Goal: Task Accomplishment & Management: Complete application form

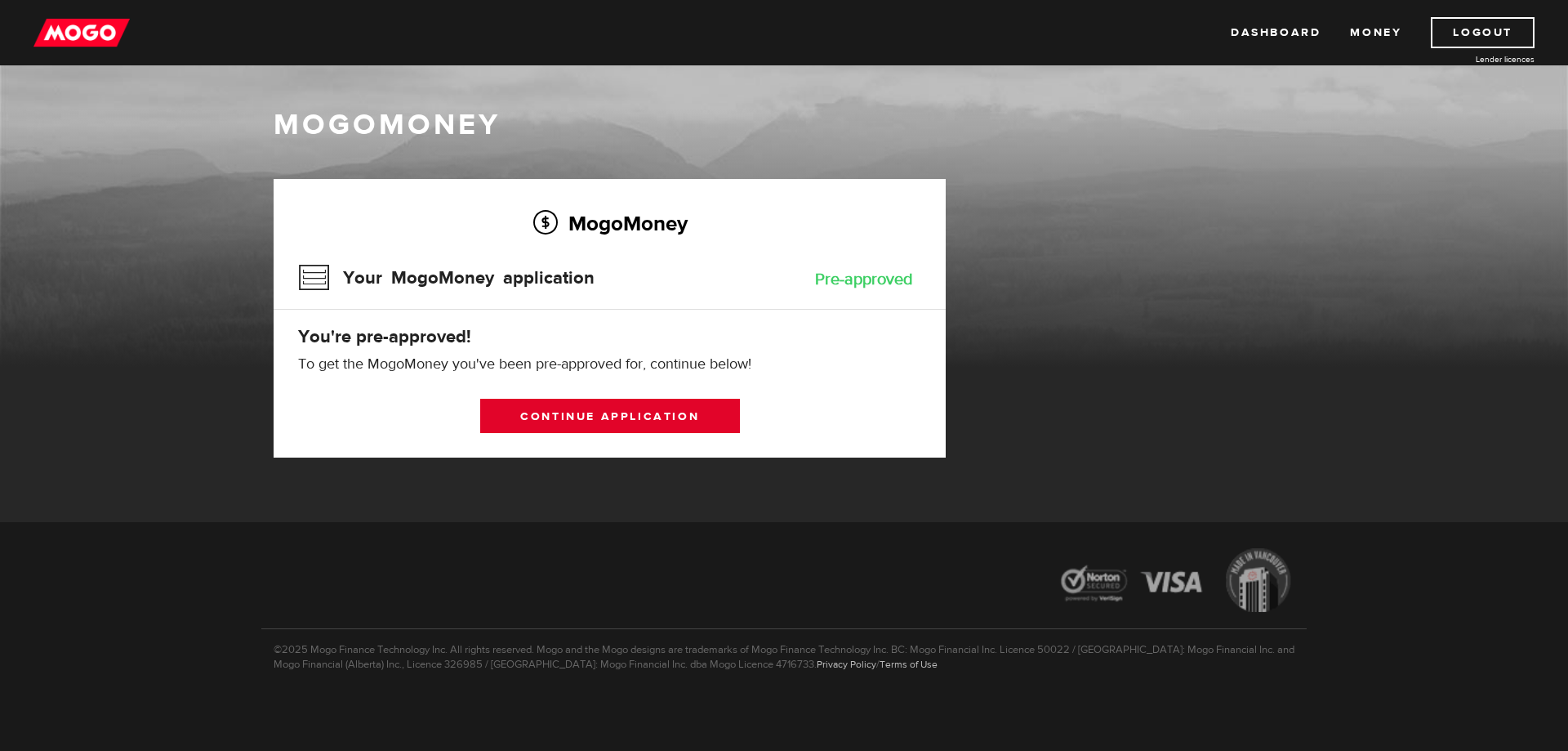
click at [655, 407] on link "Continue application" at bounding box center [609, 415] width 260 height 34
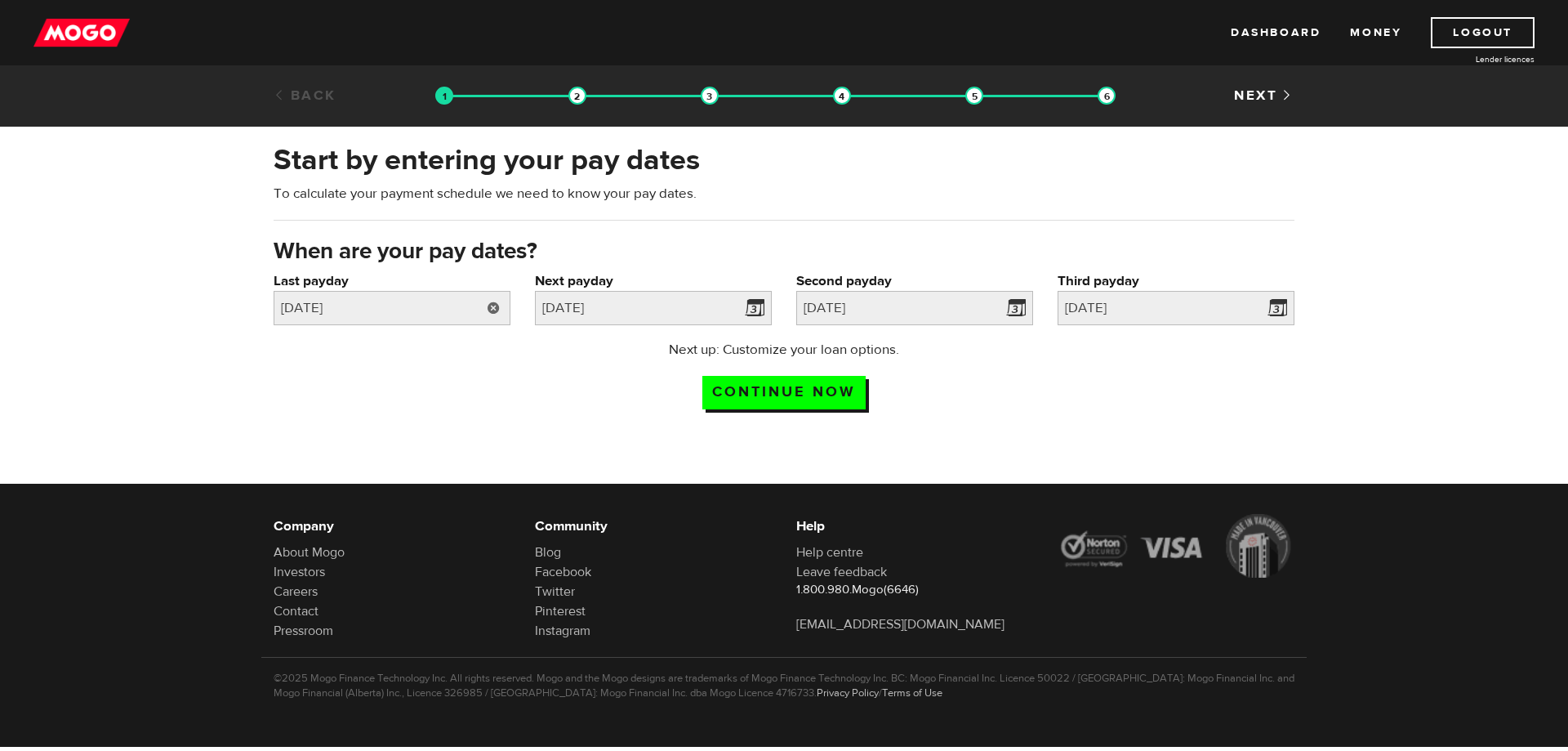
click at [503, 309] on link at bounding box center [494, 308] width 33 height 34
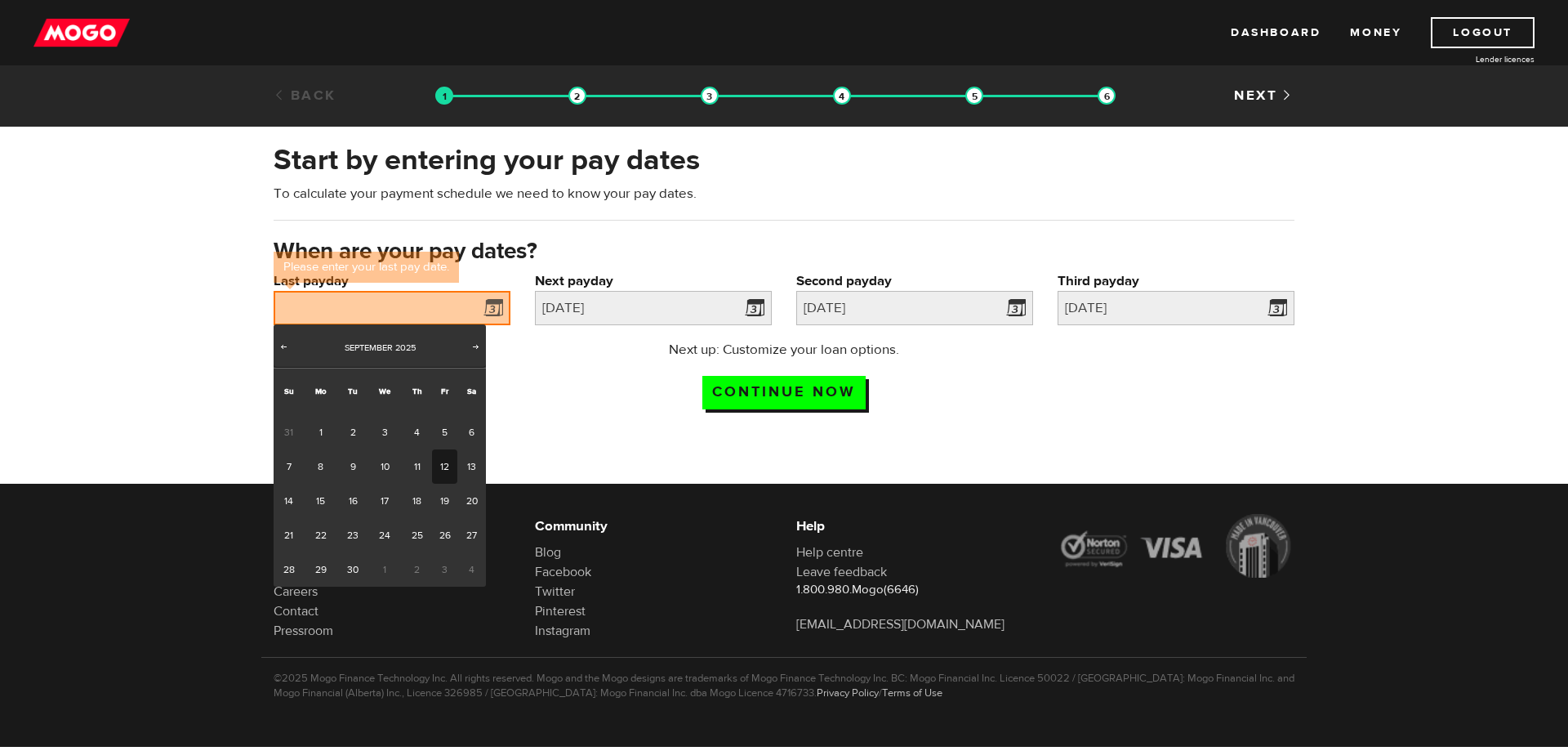
click at [451, 463] on link "12" at bounding box center [444, 466] width 25 height 34
type input "2025/09/12"
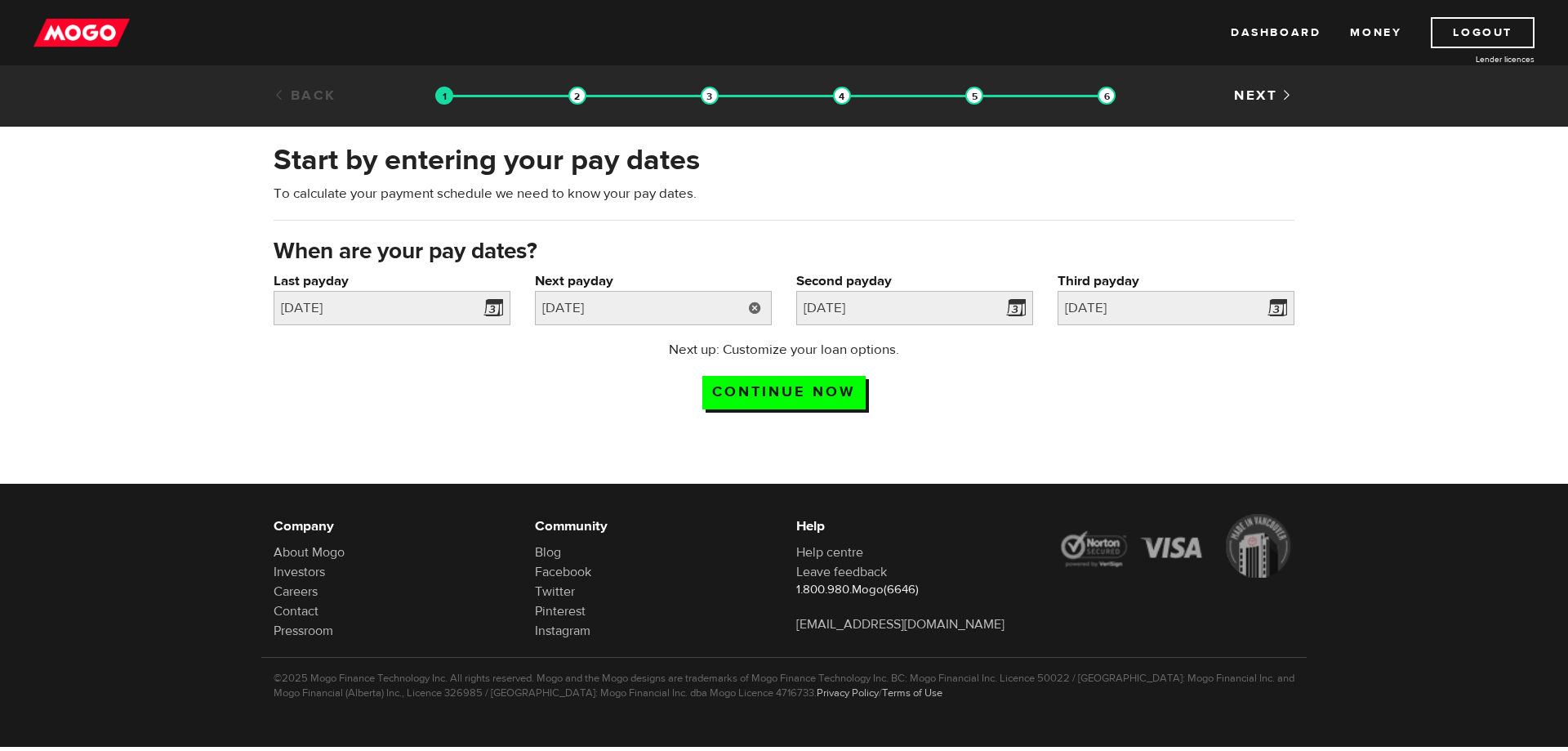
click at [758, 300] on link at bounding box center [755, 308] width 33 height 34
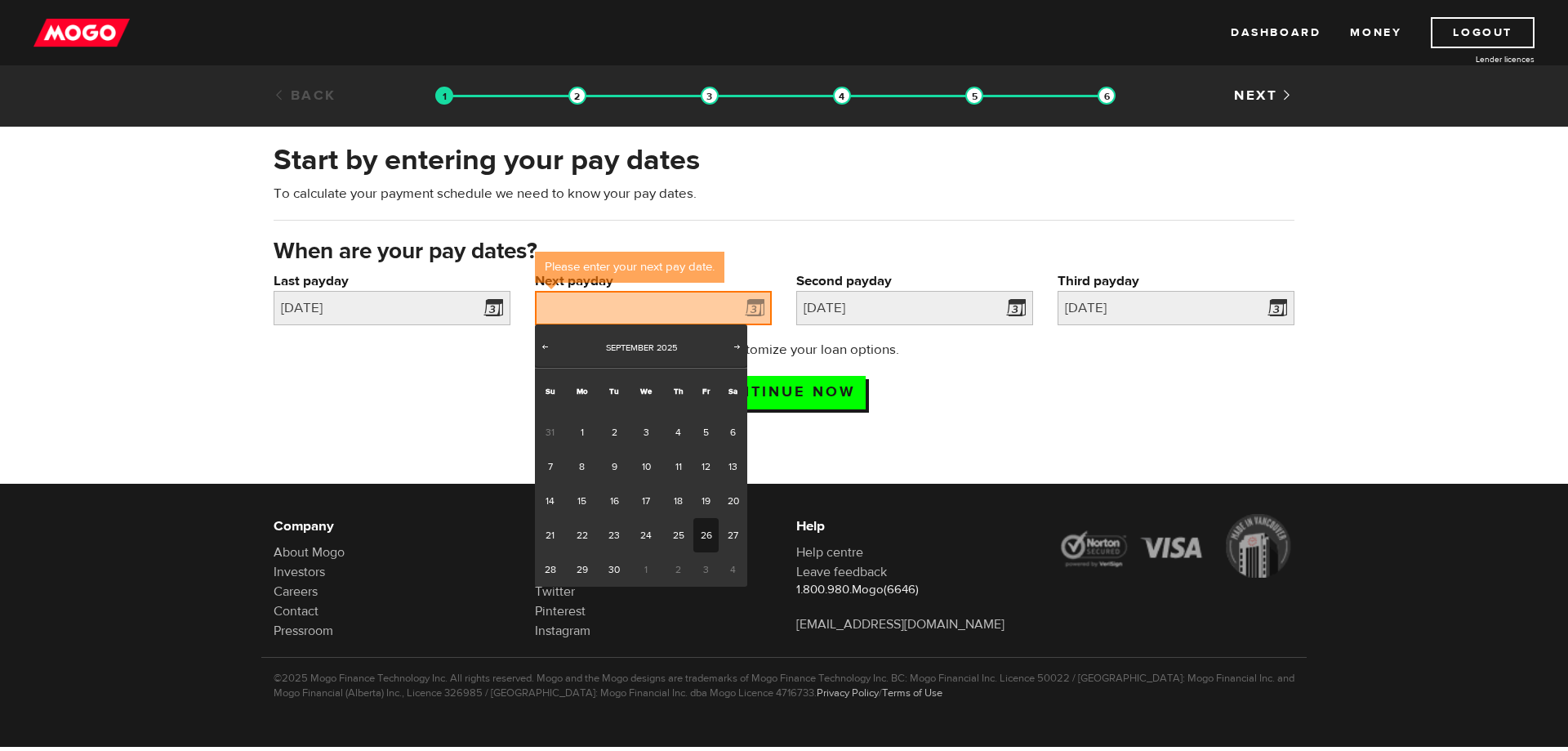
click at [705, 531] on link "26" at bounding box center [705, 534] width 25 height 34
type input "2025/09/26"
type input "2025/10/10"
type input "2025/10/24"
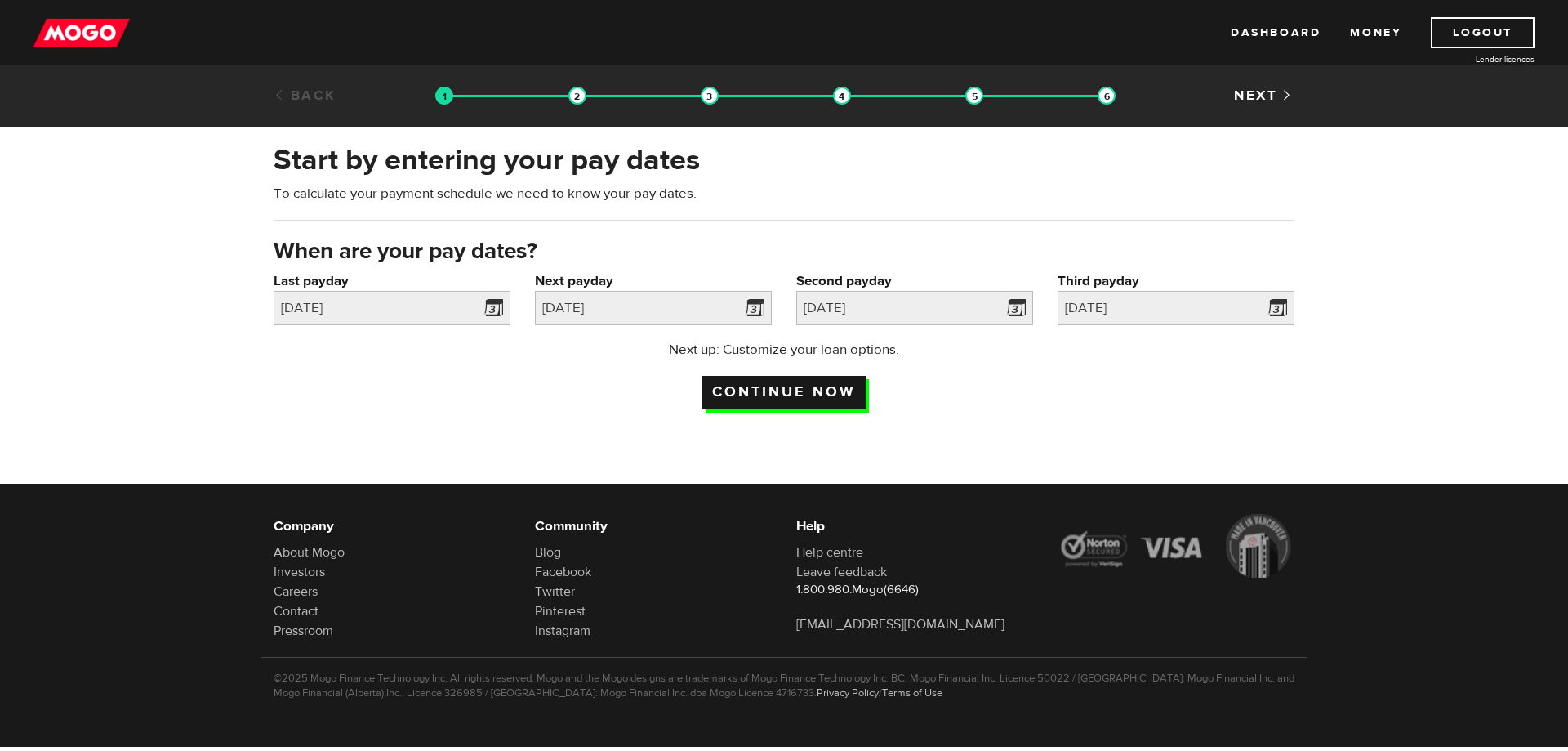
click at [810, 393] on input "Continue now" at bounding box center [784, 393] width 163 height 33
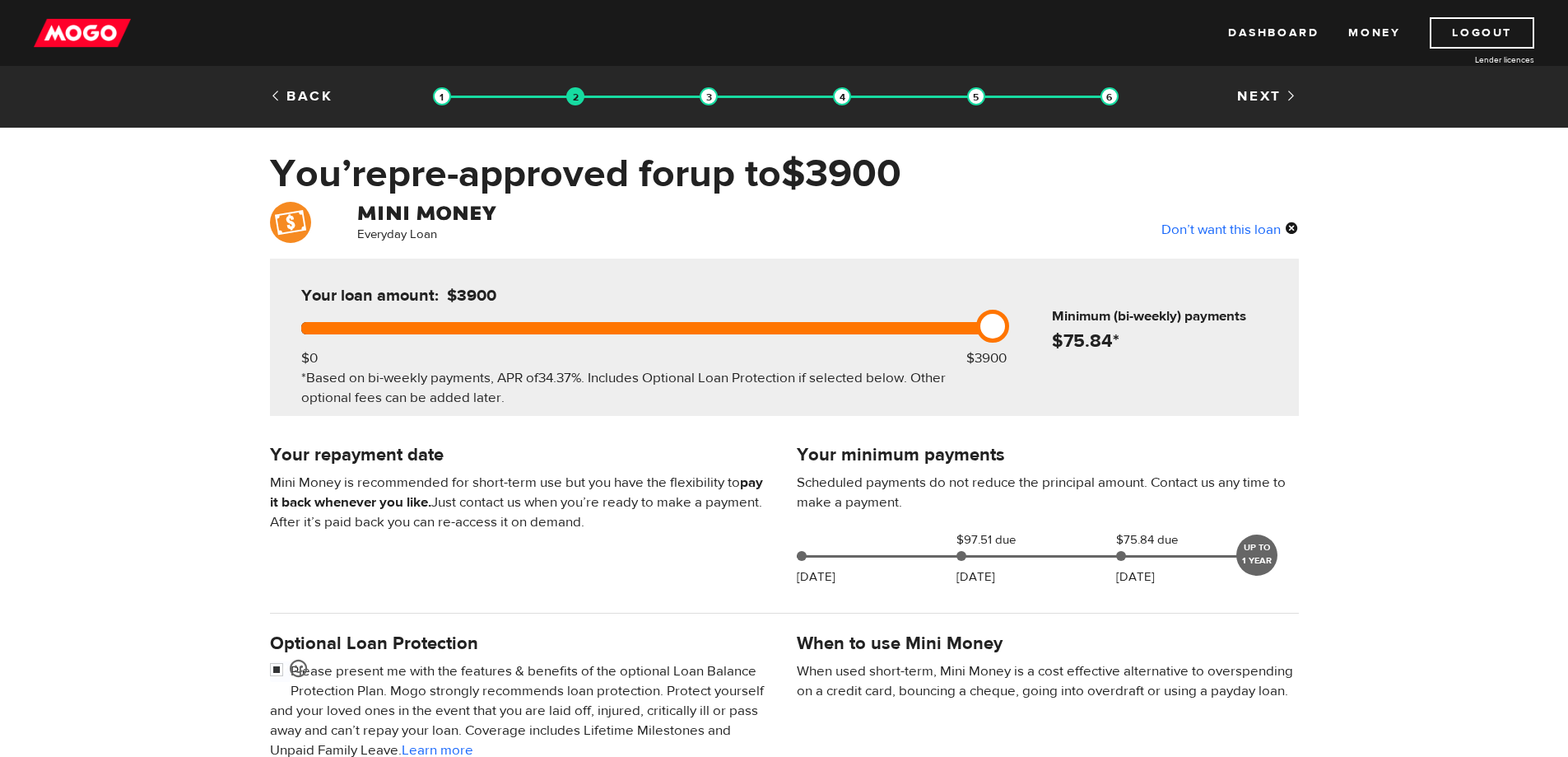
drag, startPoint x: 985, startPoint y: 326, endPoint x: 1011, endPoint y: 325, distance: 26.0
click at [1011, 325] on div "Your loan amount: $3900 $0 $3900 *Based on bi-weekly payments, APR of 34.37% . …" at bounding box center [785, 337] width 1029 height 157
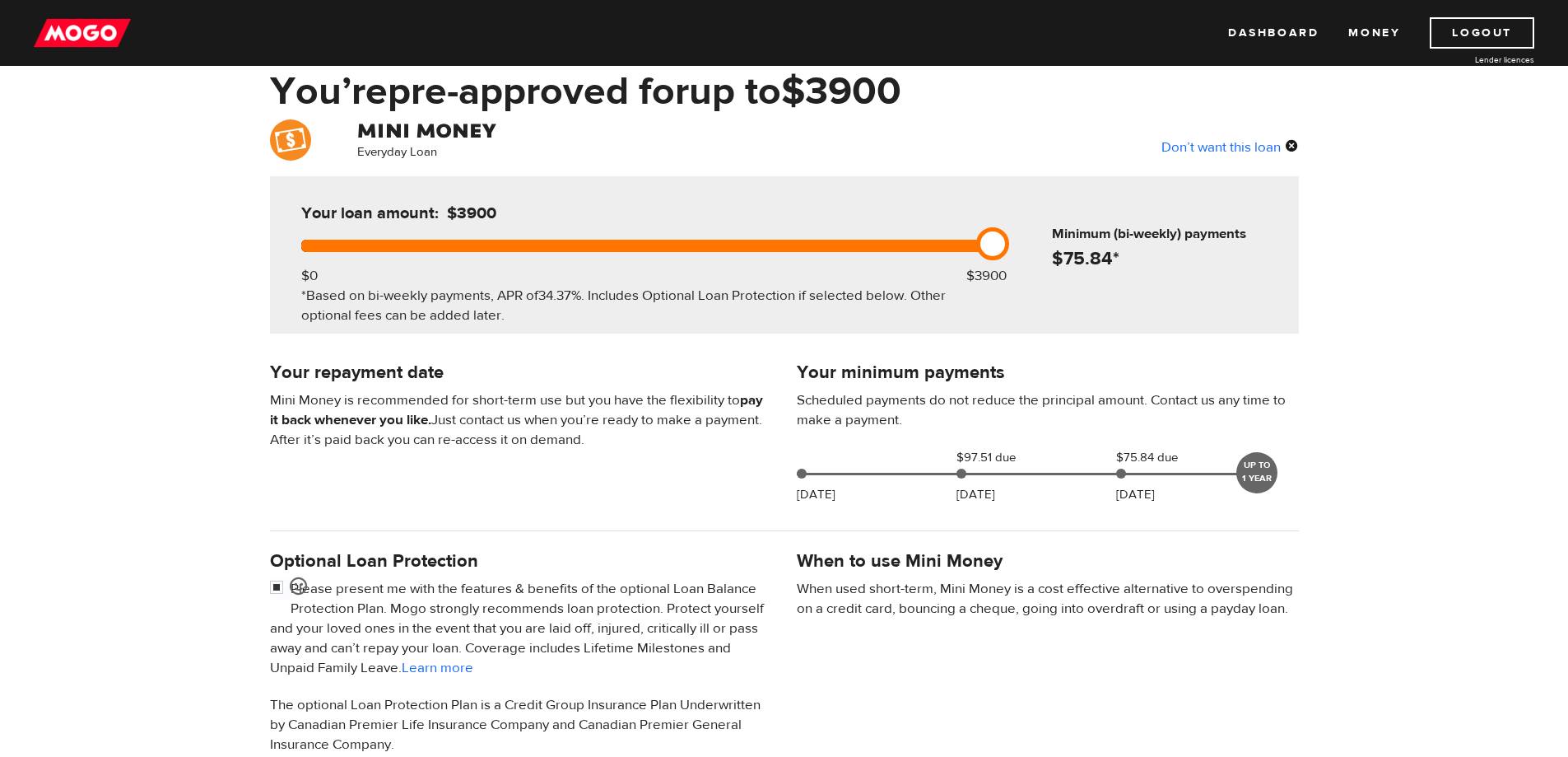
drag, startPoint x: 994, startPoint y: 246, endPoint x: 1092, endPoint y: 290, distance: 107.4
click at [1014, 263] on div "Your loan amount: $3900 $0 $3900 *Based on bi-weekly payments, APR of 34.37% . …" at bounding box center [785, 255] width 1029 height 157
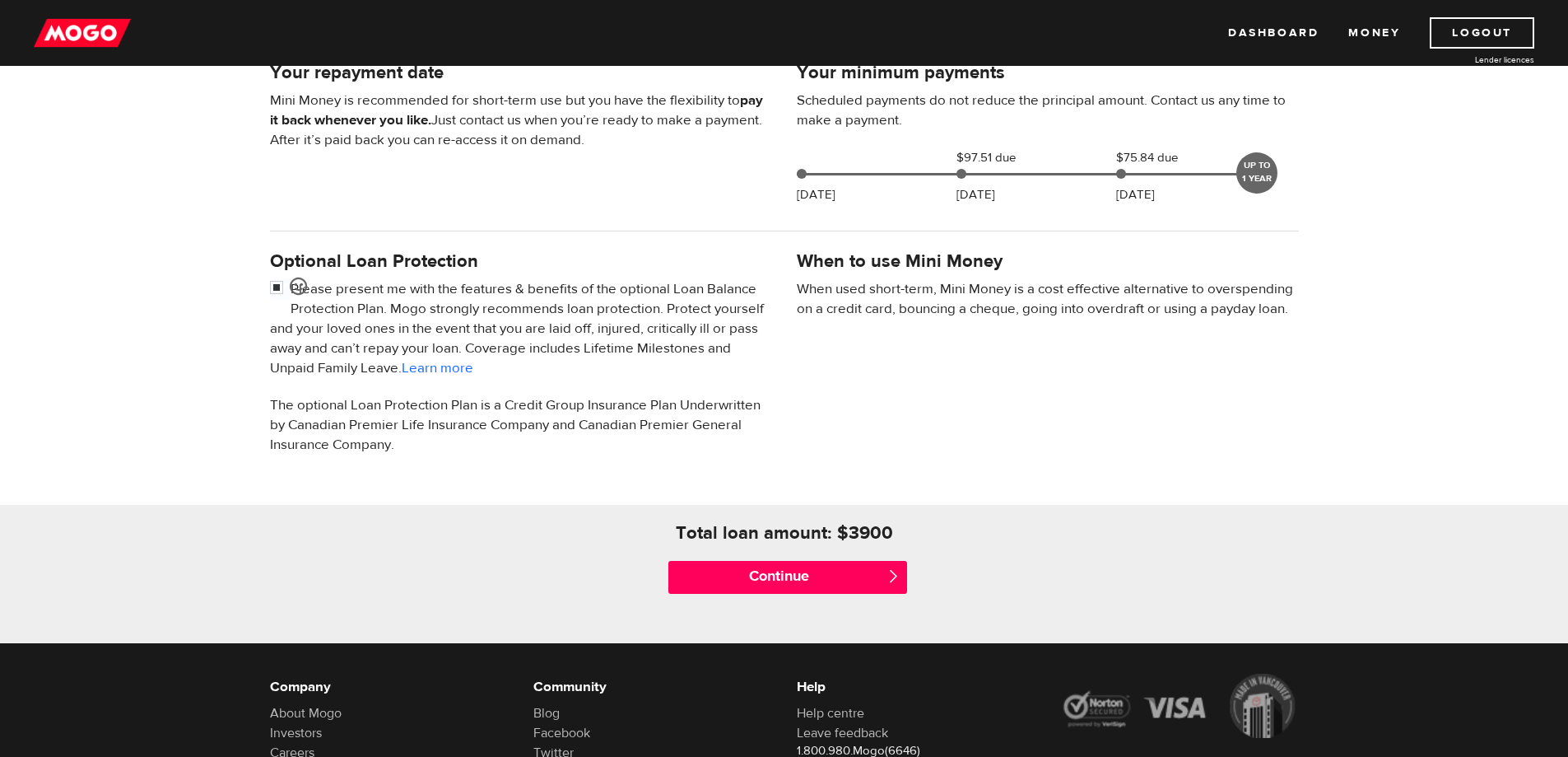
scroll to position [412, 0]
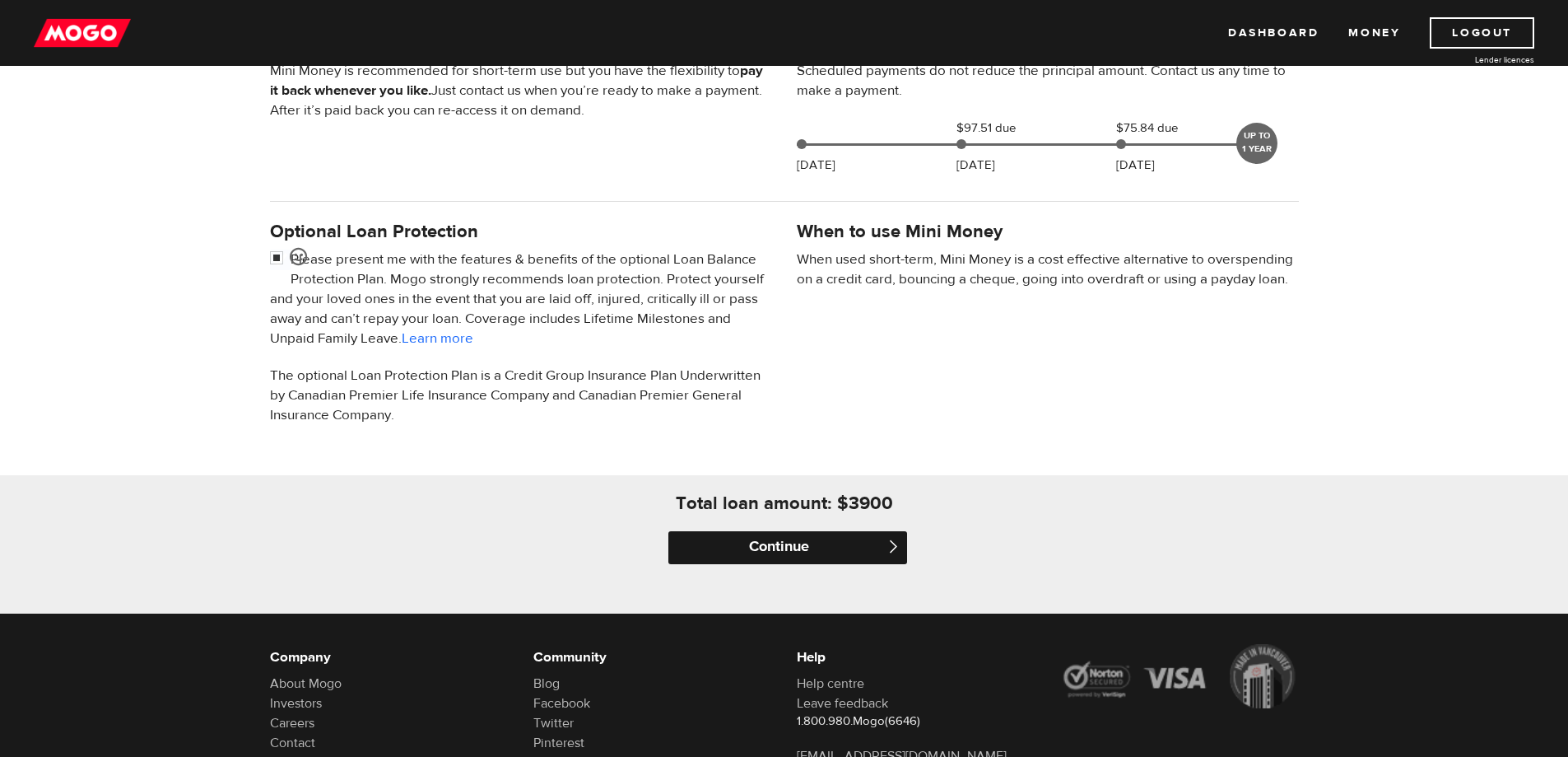
click at [854, 545] on input "Continue" at bounding box center [788, 547] width 239 height 33
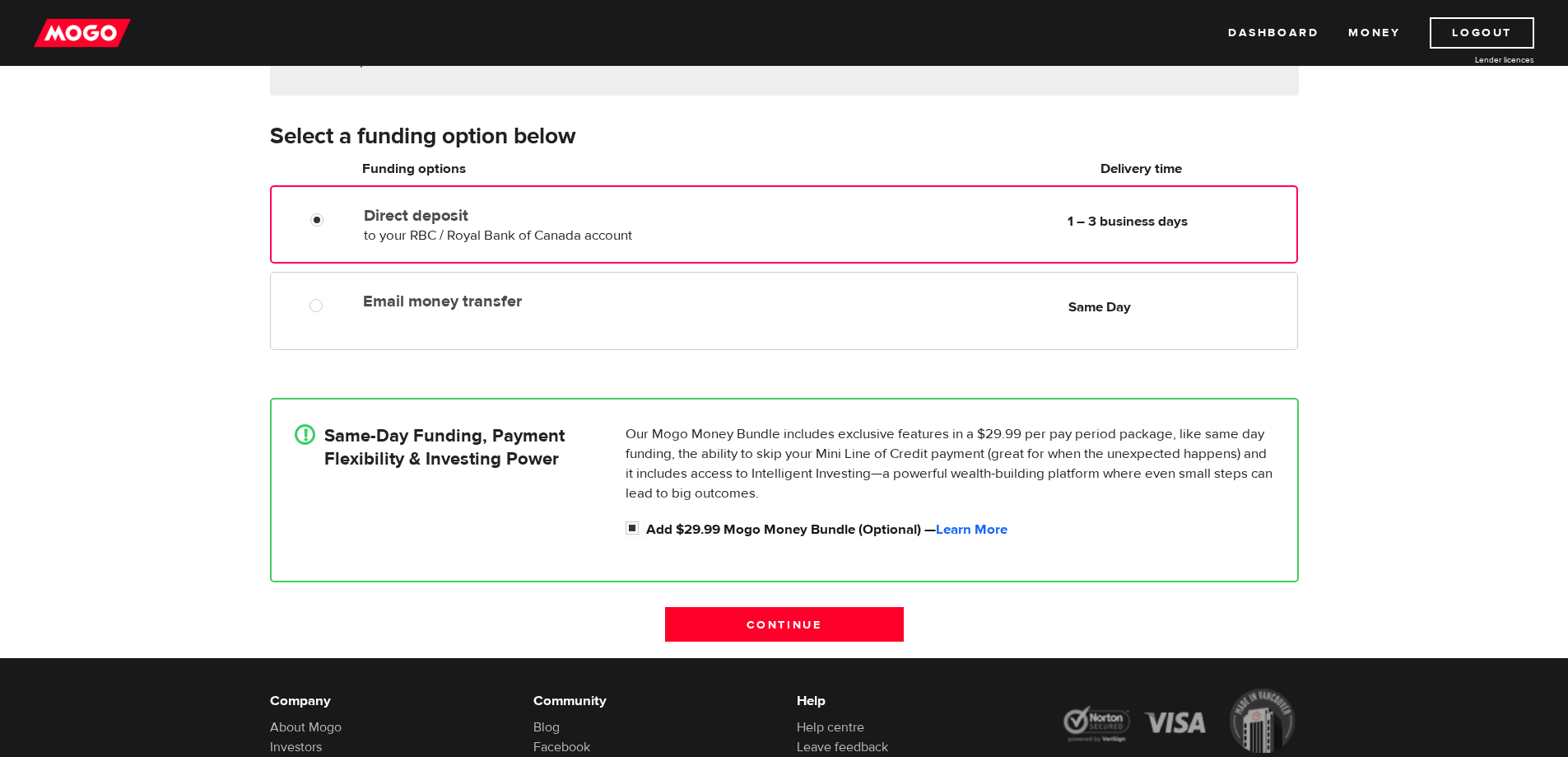
scroll to position [247, 0]
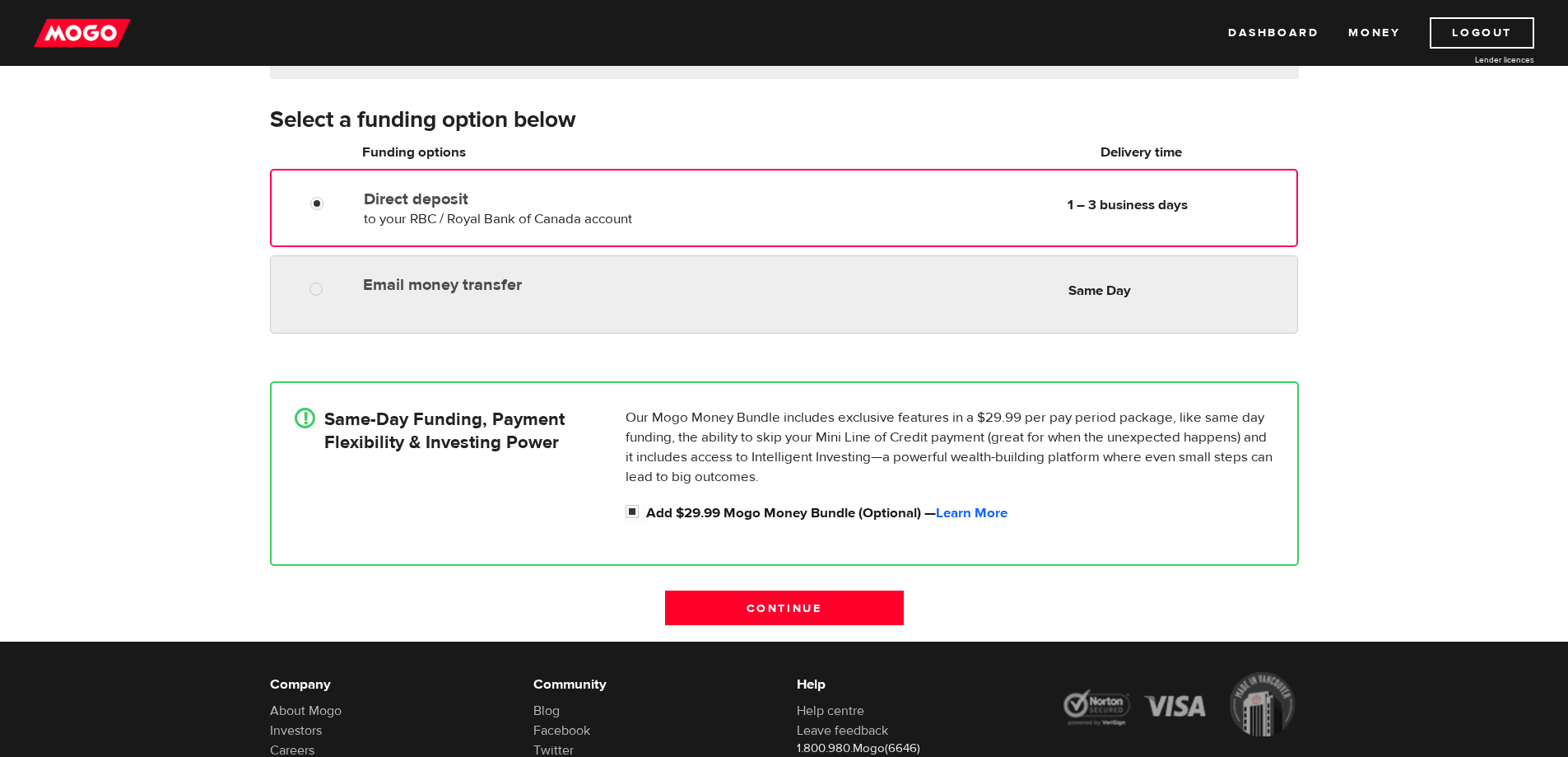
radio input "true"
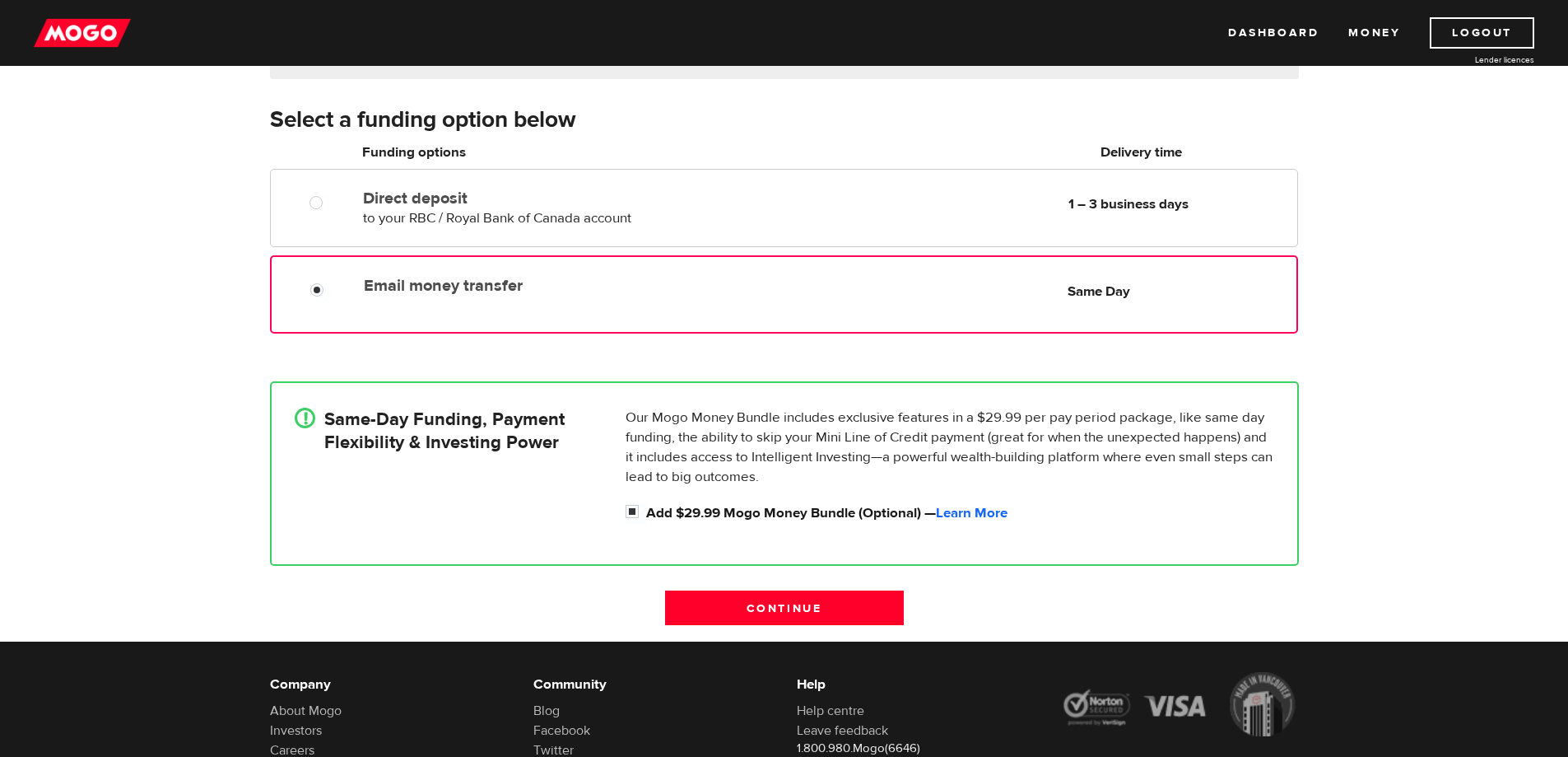
click at [432, 302] on div "Email money transfer Delivery in Same Day Same Day" at bounding box center [784, 294] width 1027 height 78
click at [629, 507] on input "Add $29.99 Mogo Money Bundle (Optional) — Learn More" at bounding box center [635, 513] width 20 height 20
checkbox input "false"
radio input "false"
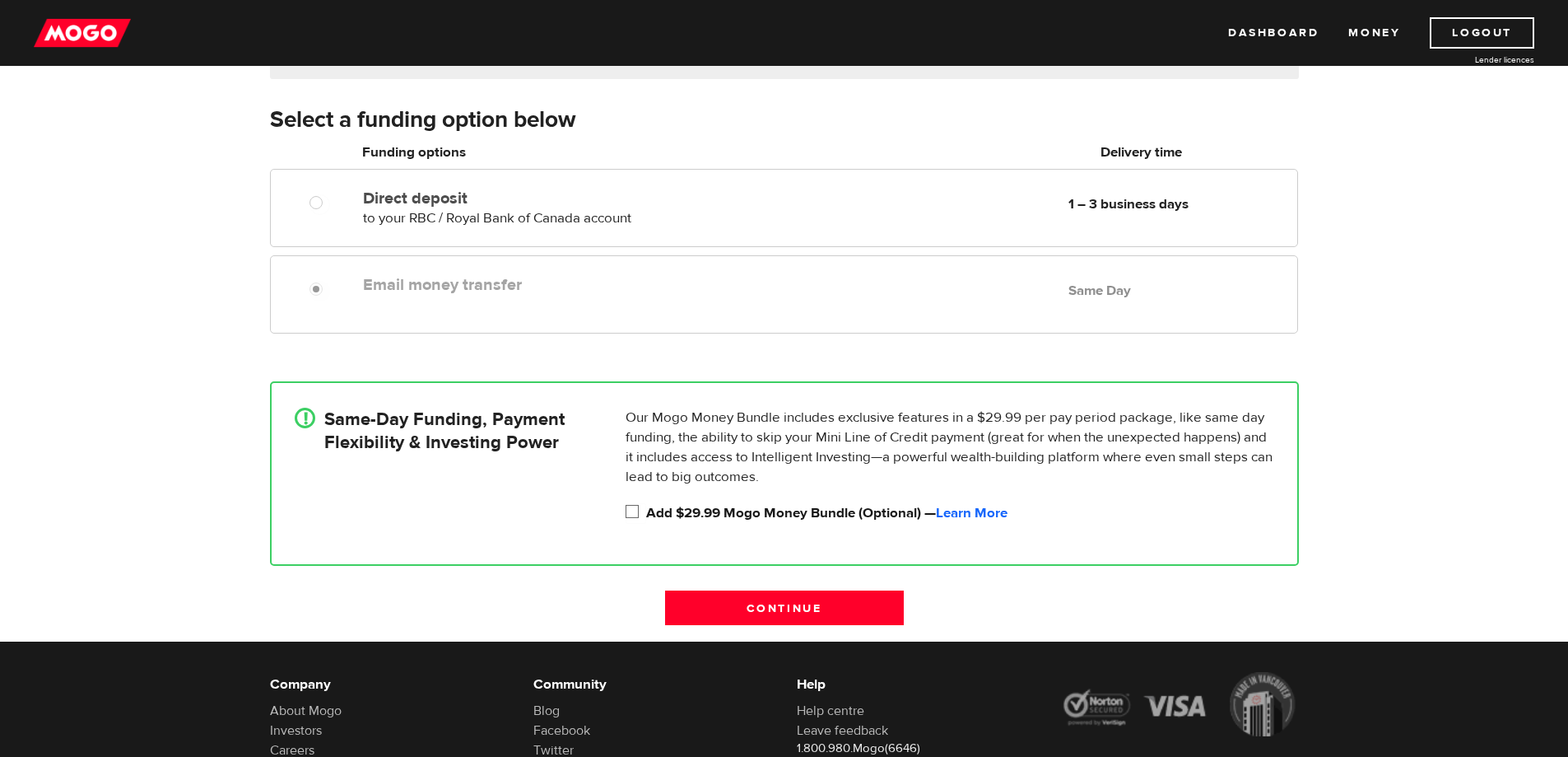
click at [632, 509] on input "Add $29.99 Mogo Money Bundle (Optional) — Learn More" at bounding box center [635, 513] width 20 height 20
checkbox input "false"
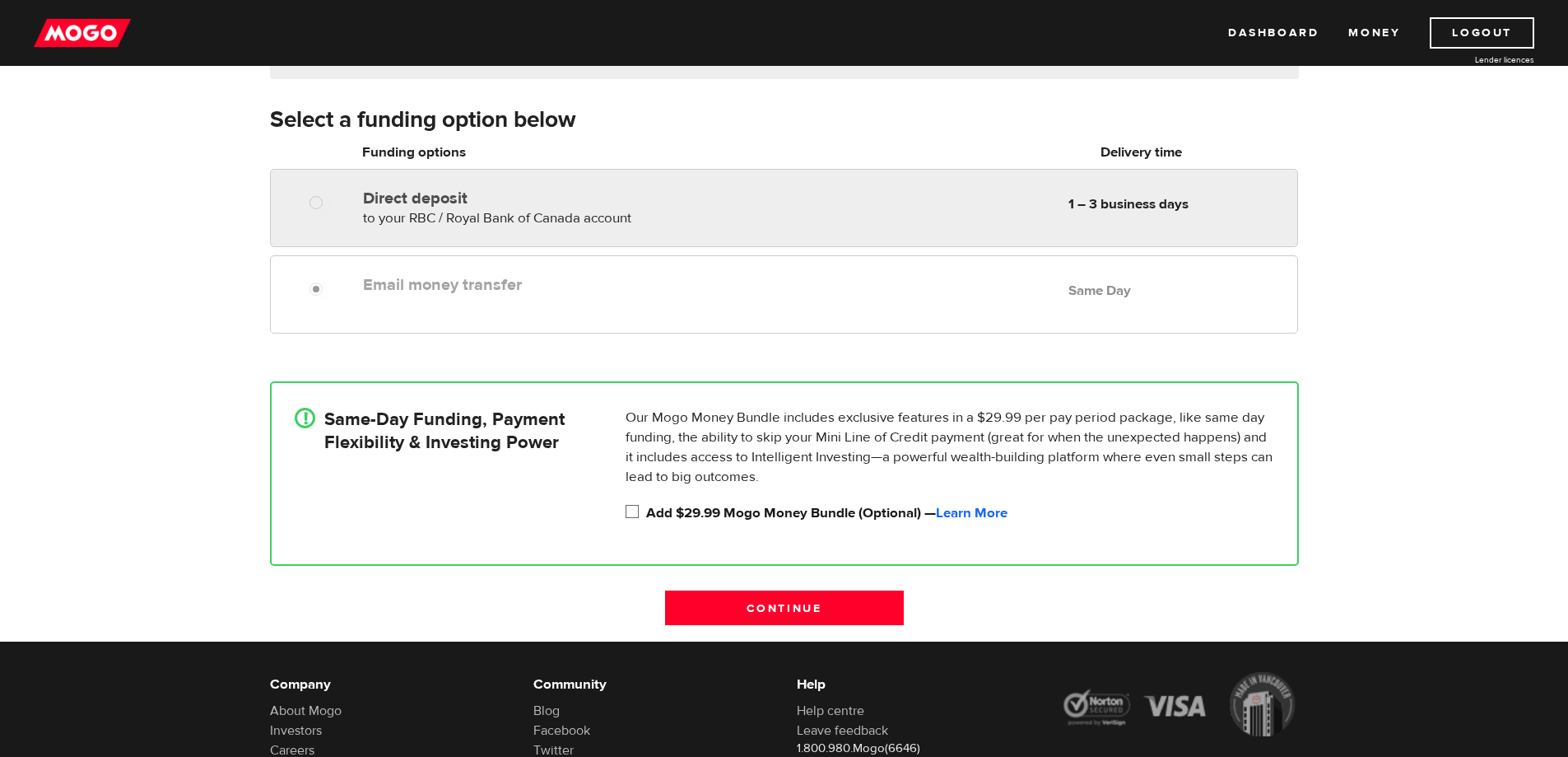
radio input "true"
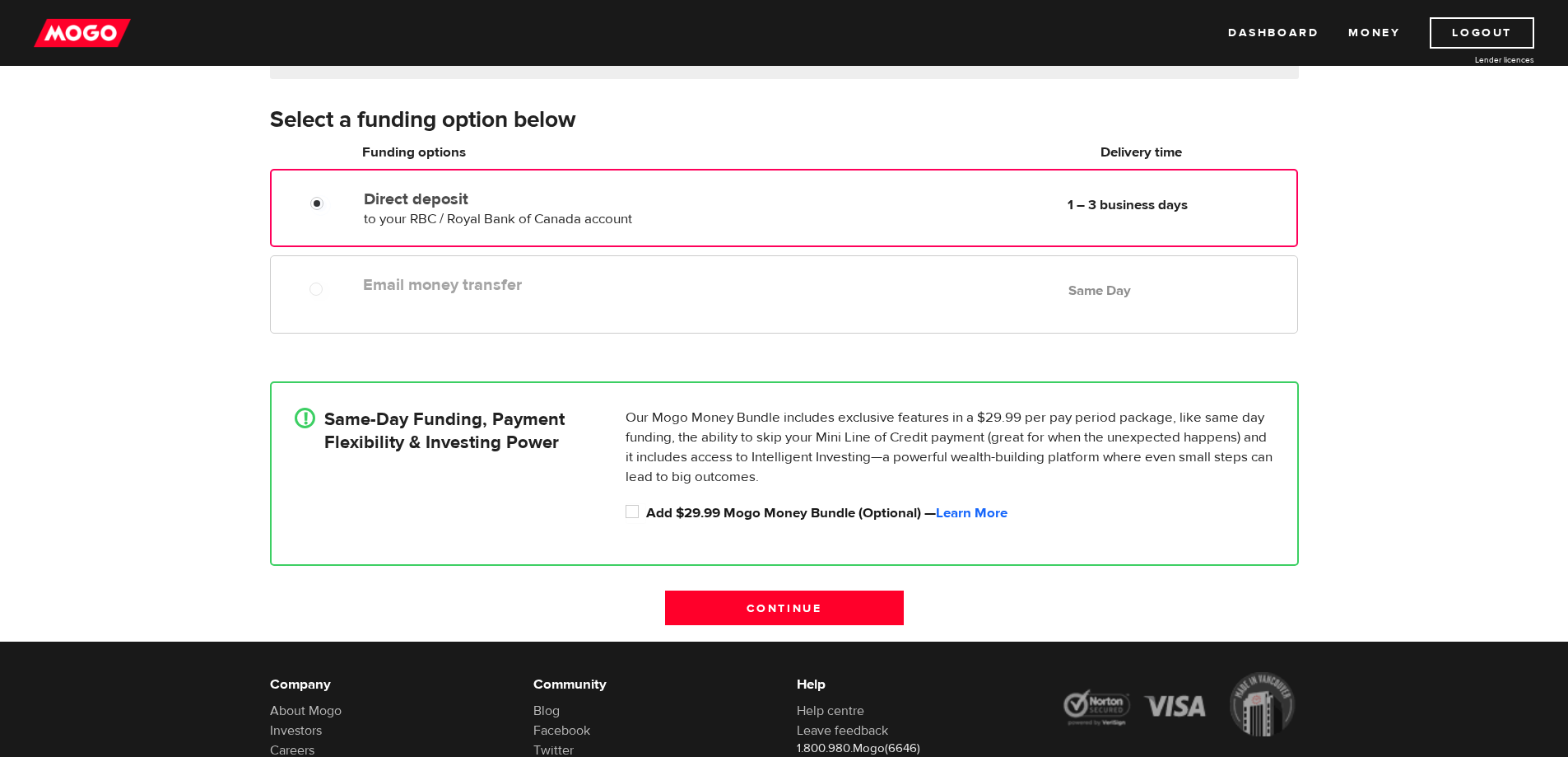
click at [559, 217] on span "to your RBC / Royal Bank of Canada account" at bounding box center [498, 219] width 269 height 19
click at [841, 607] on input "Continue" at bounding box center [784, 607] width 239 height 34
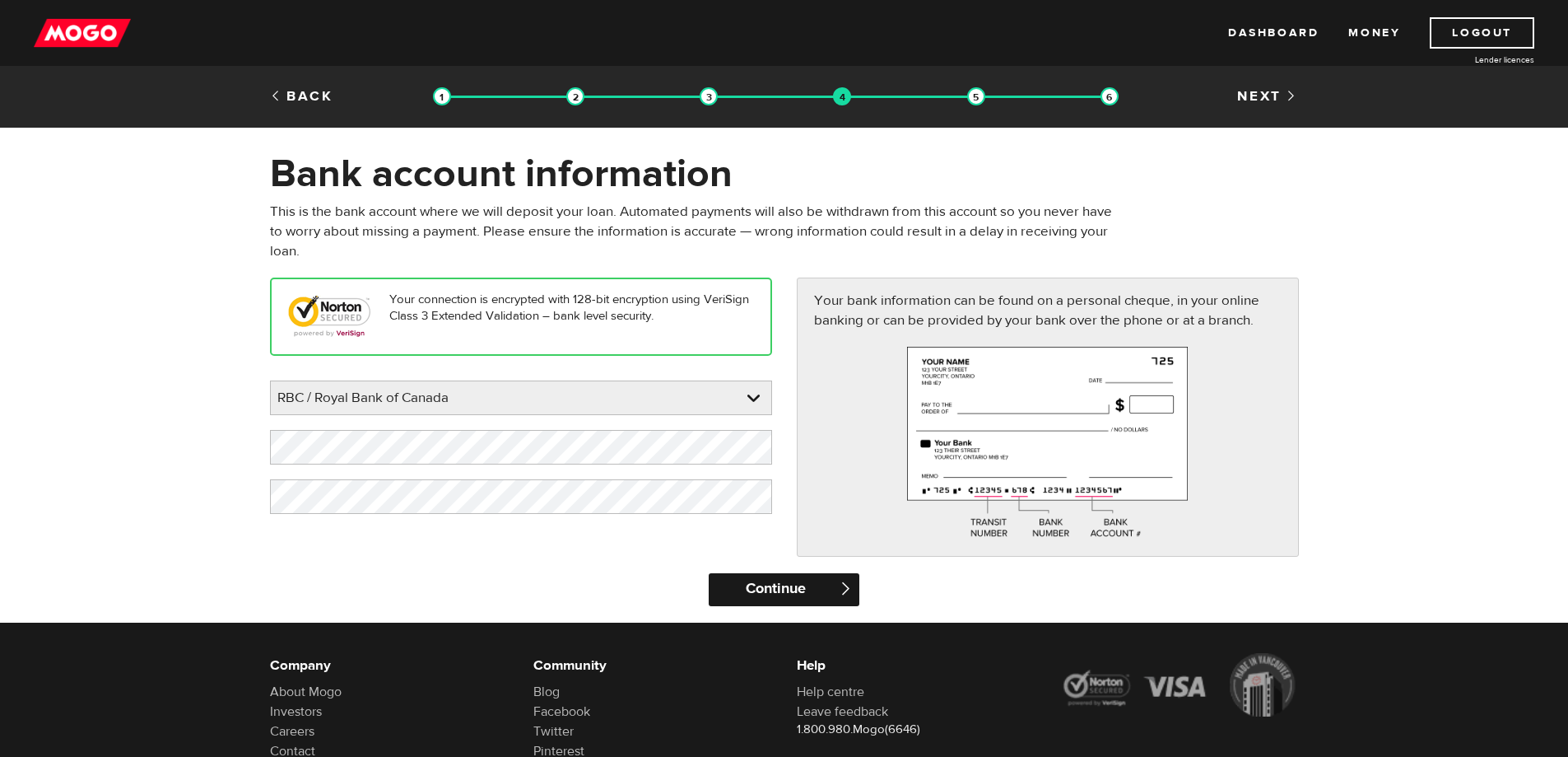
click at [808, 581] on input "Continue" at bounding box center [784, 589] width 151 height 33
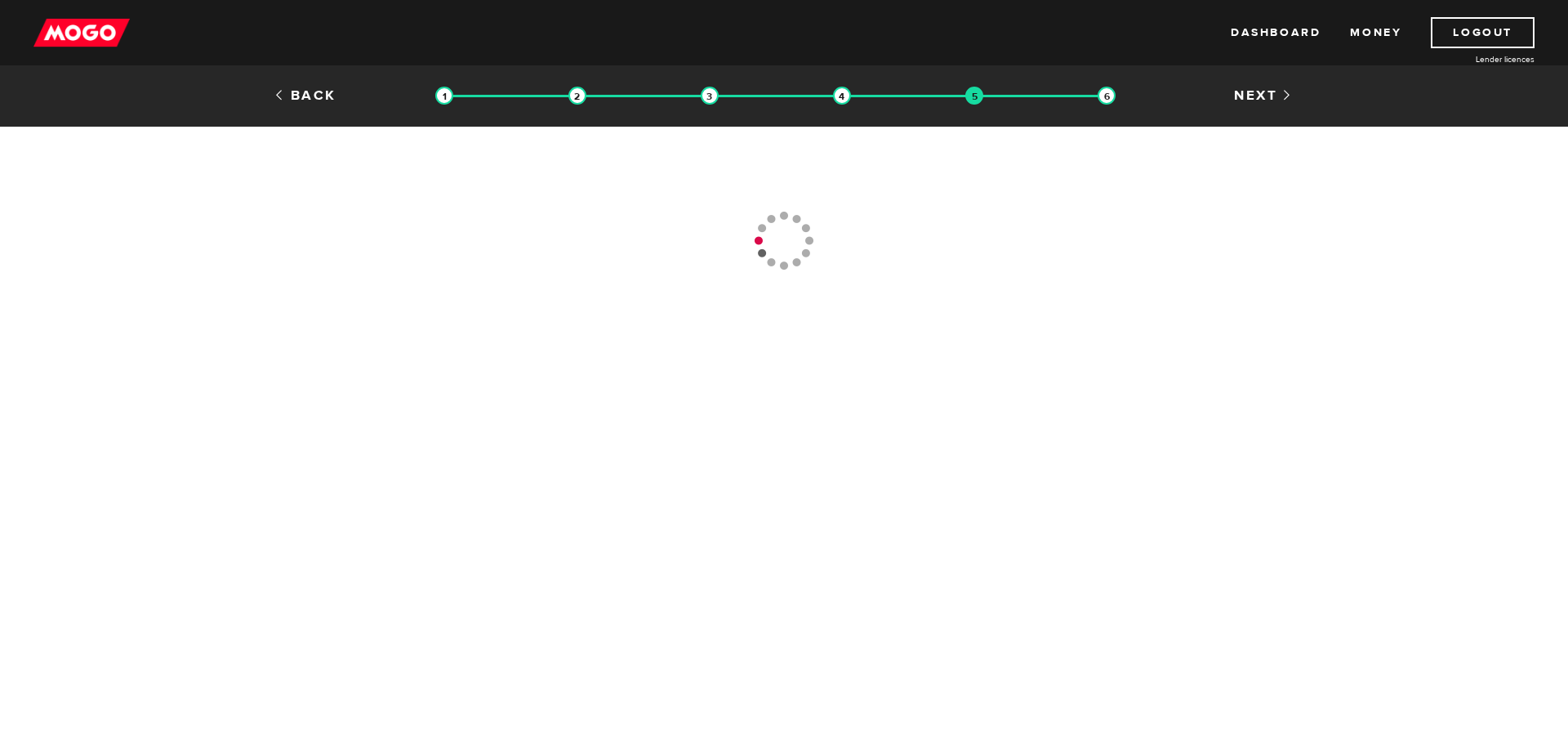
type input "(604) 294-7944"
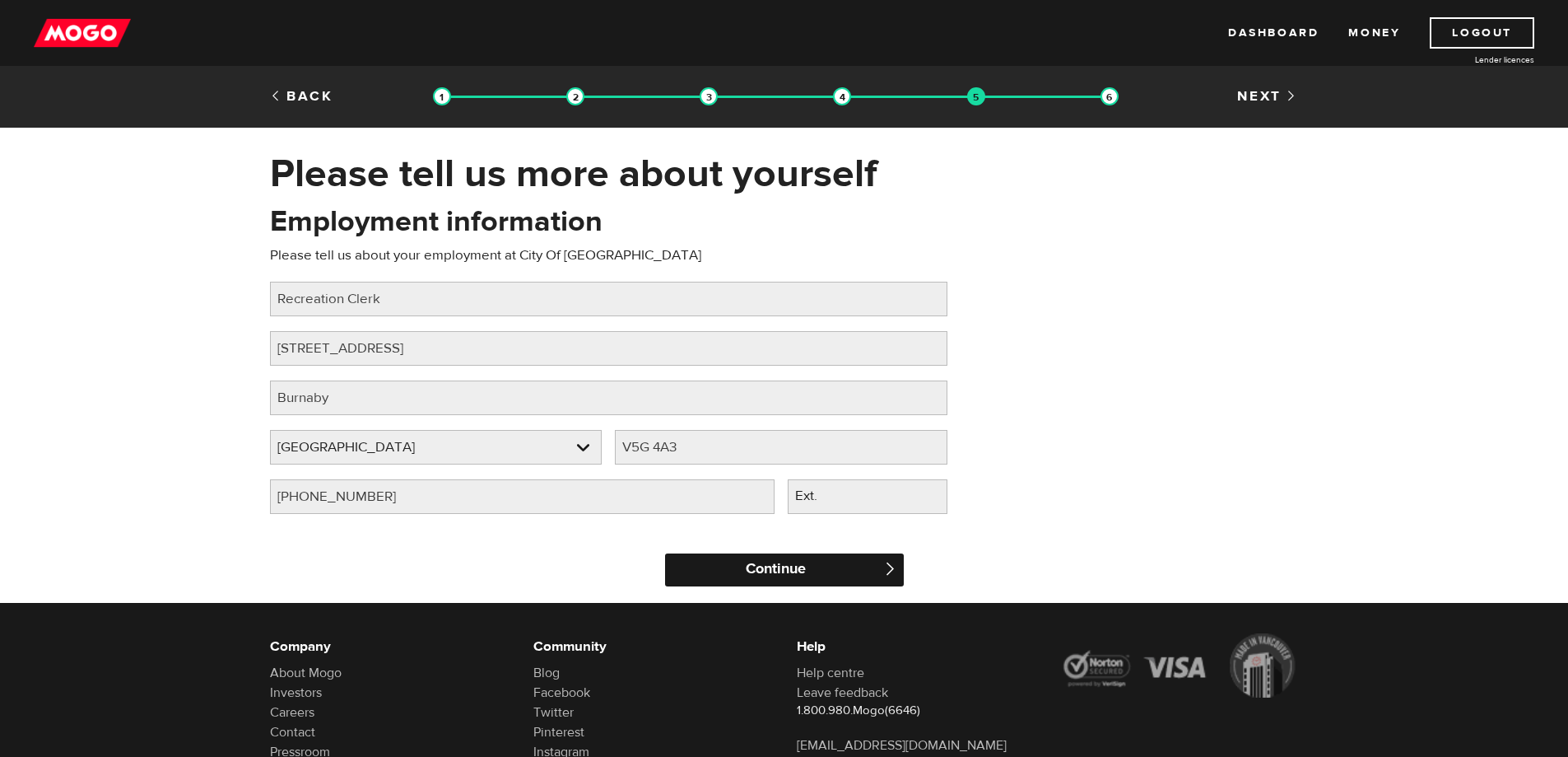
click at [779, 561] on input "Continue" at bounding box center [784, 569] width 239 height 33
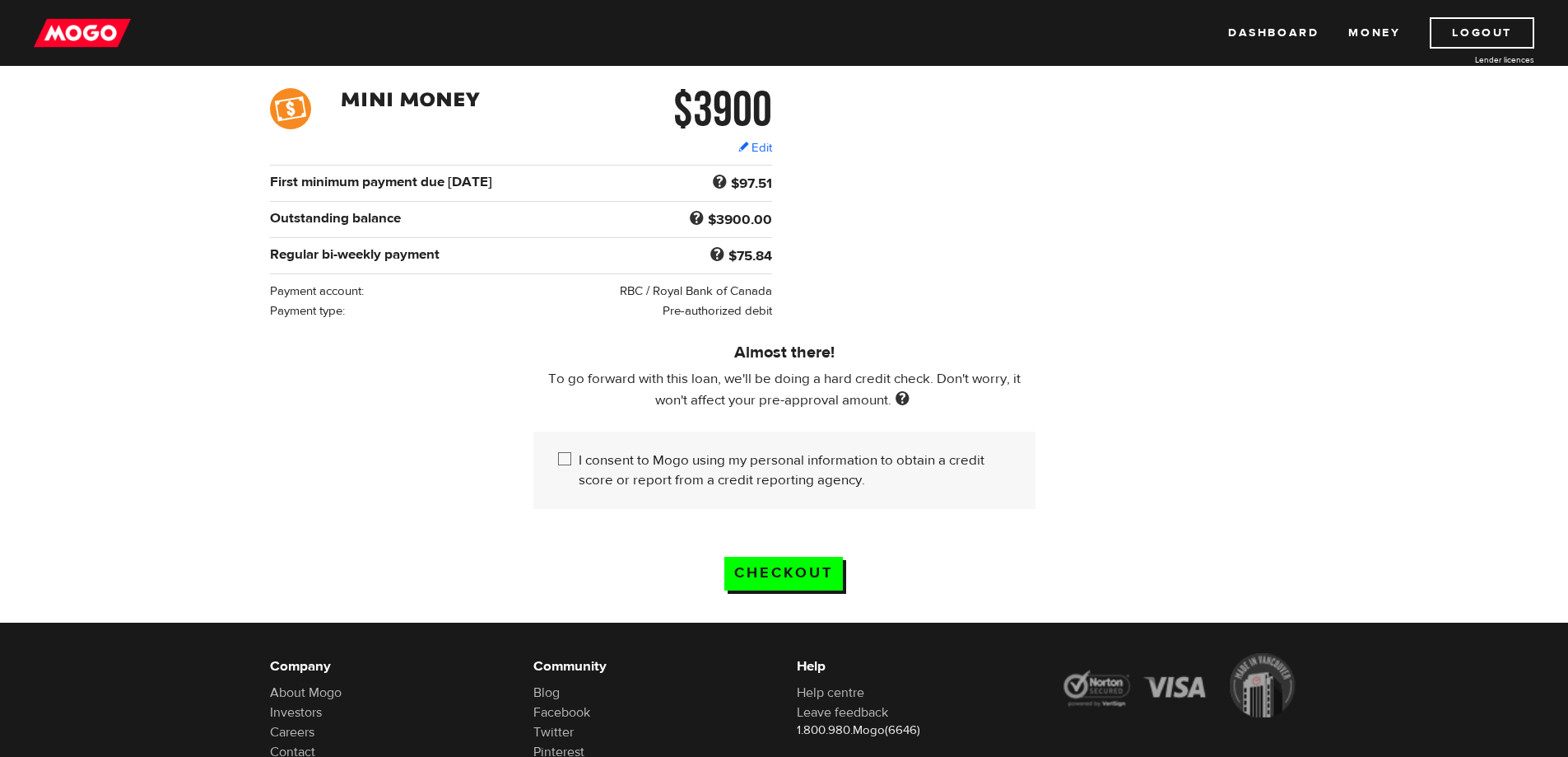
scroll to position [247, 0]
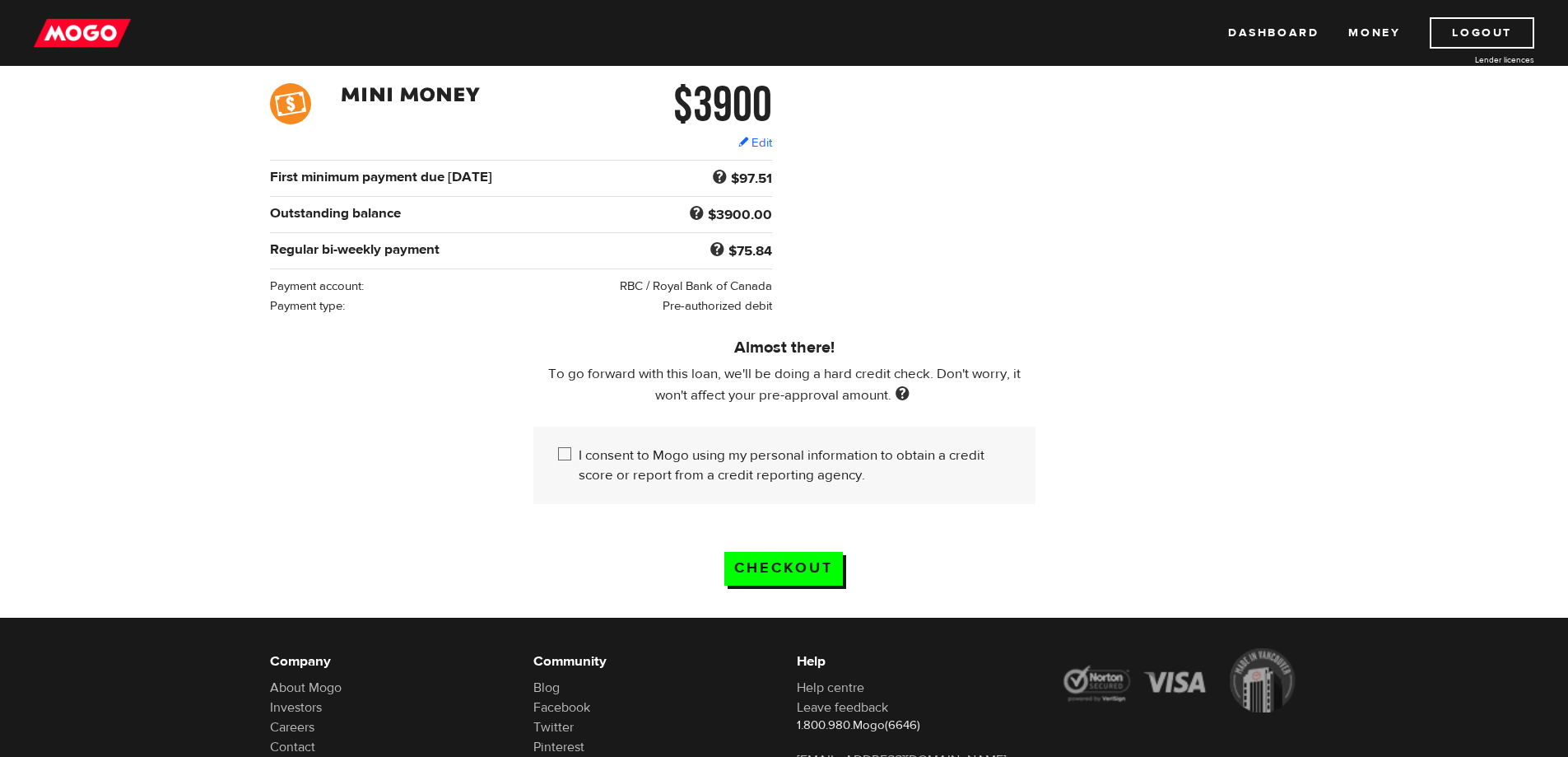
click at [575, 451] on input "I consent to Mogo using my personal information to obtain a credit score or rep…" at bounding box center [568, 456] width 20 height 20
checkbox input "true"
click at [808, 563] on input "Checkout" at bounding box center [783, 568] width 119 height 33
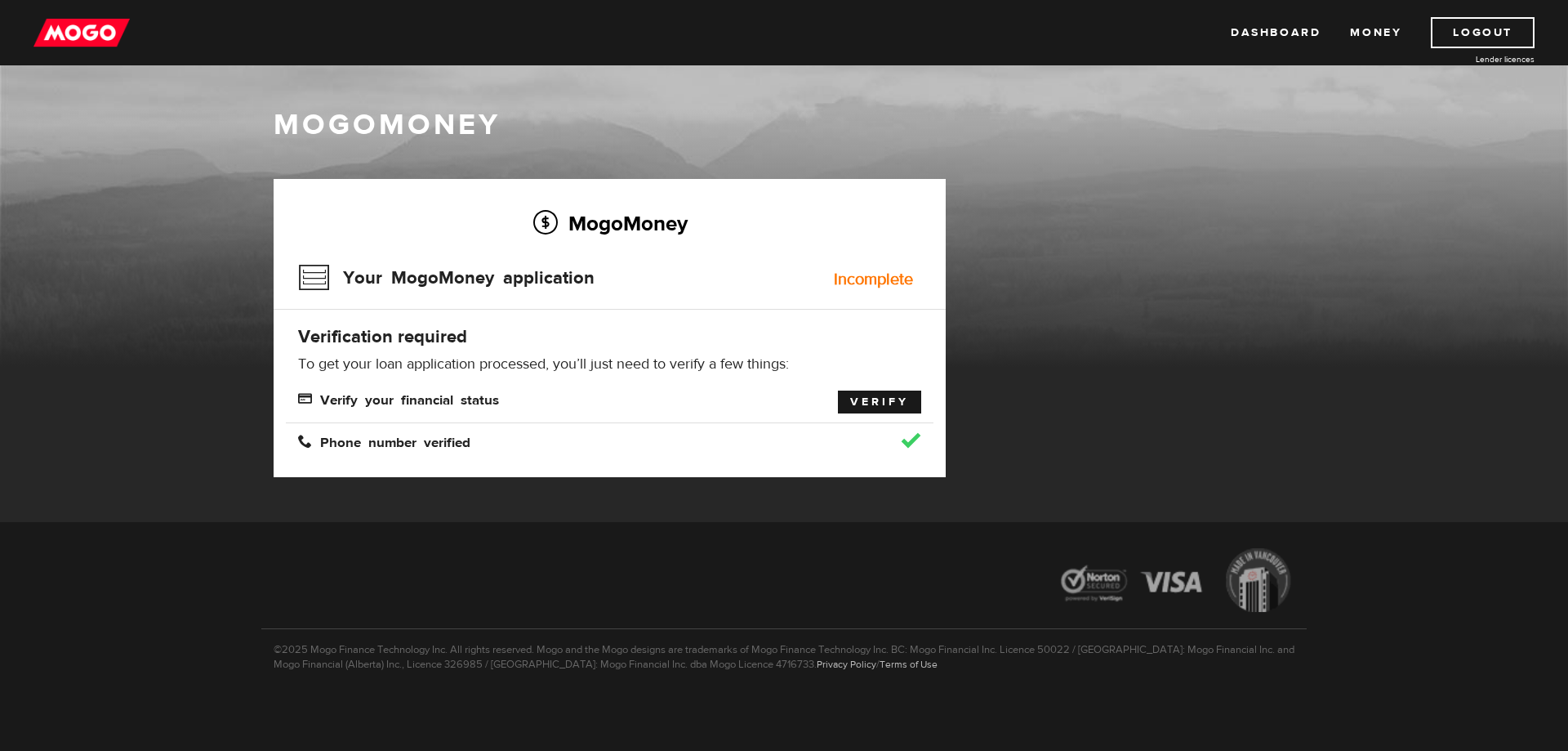
click at [893, 393] on link "Verify" at bounding box center [879, 402] width 83 height 23
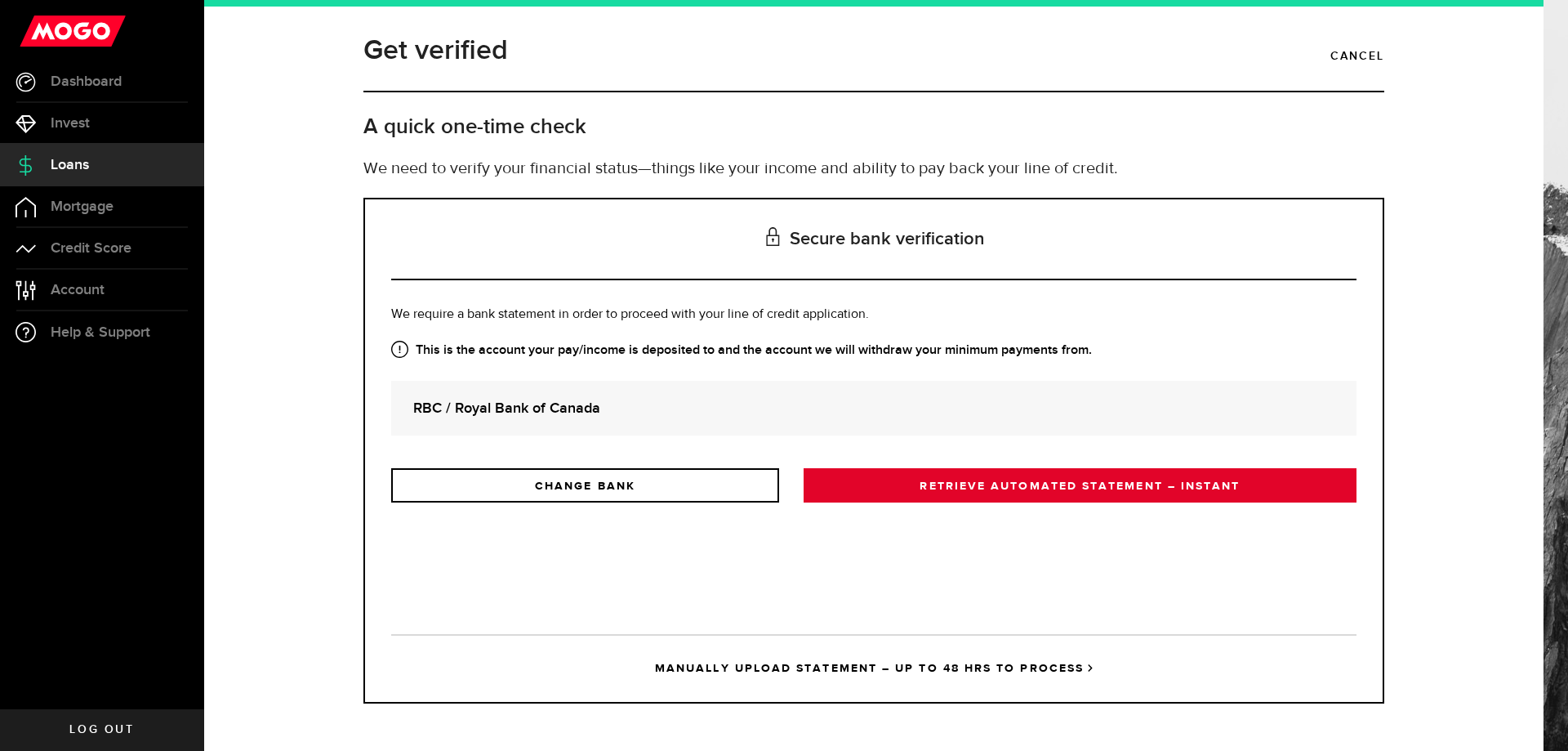
click at [924, 493] on link "RETRIEVE AUTOMATED STATEMENT – INSTANT" at bounding box center [1080, 484] width 553 height 34
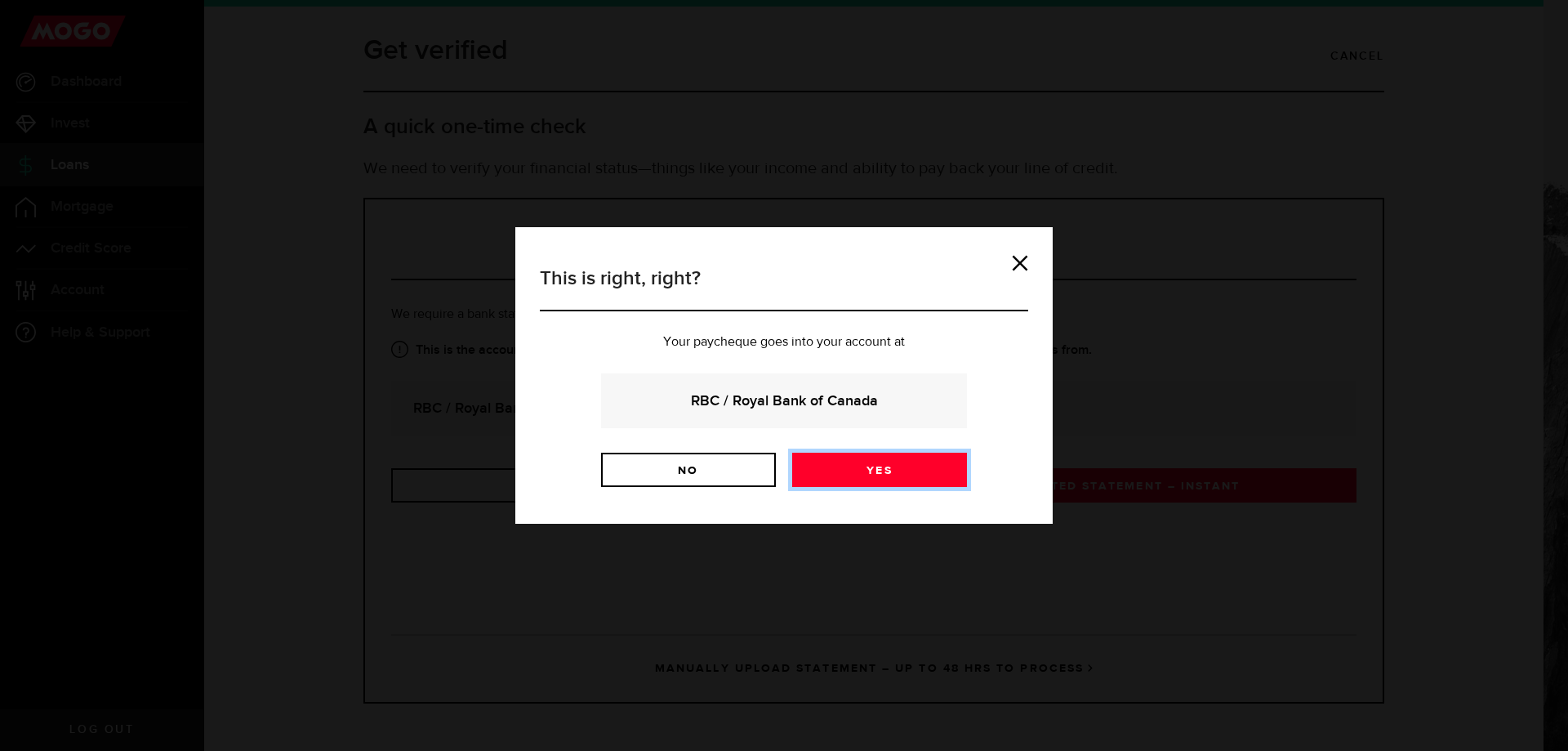
click at [863, 479] on link "Yes" at bounding box center [879, 469] width 175 height 34
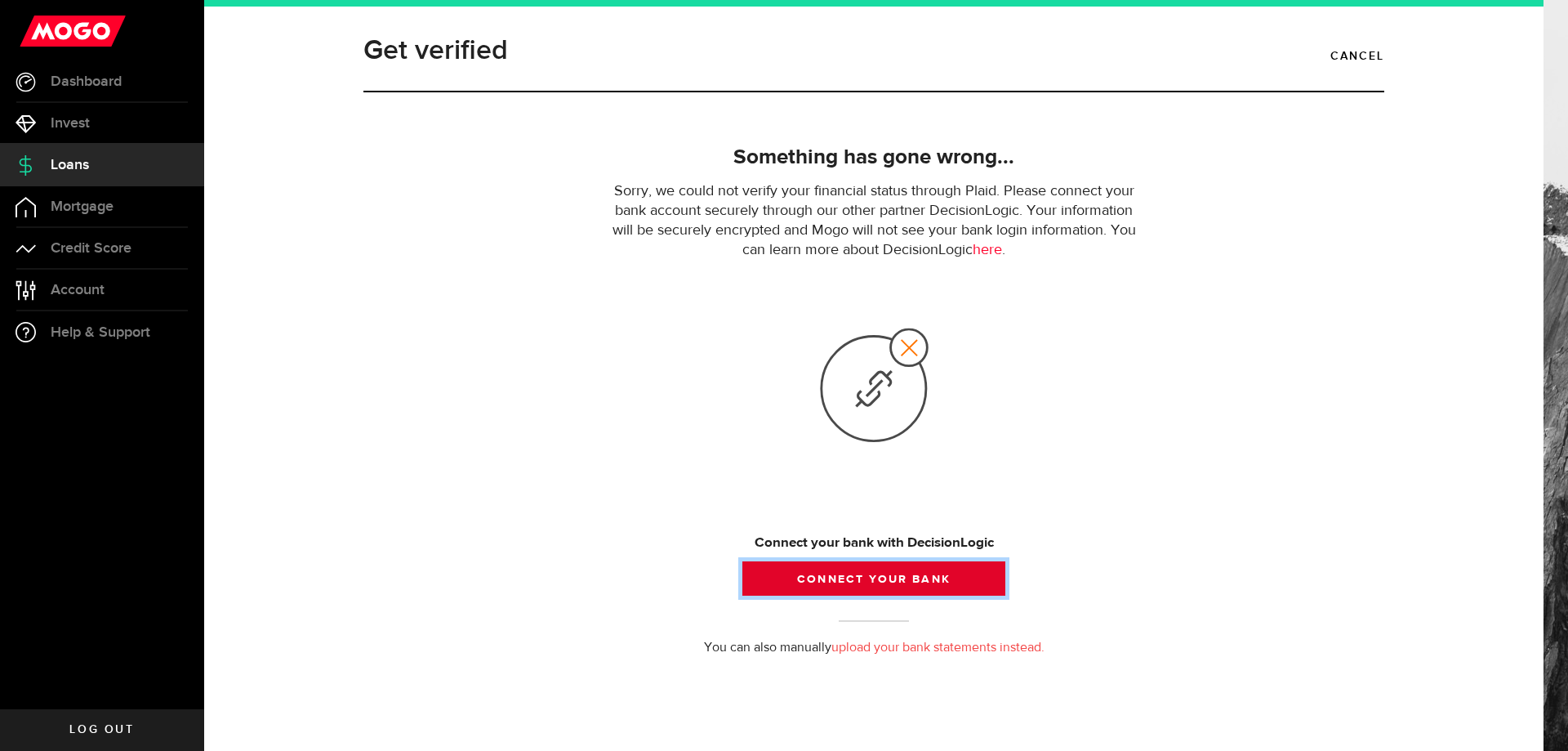
click at [949, 581] on button "Connect your bank" at bounding box center [873, 578] width 263 height 34
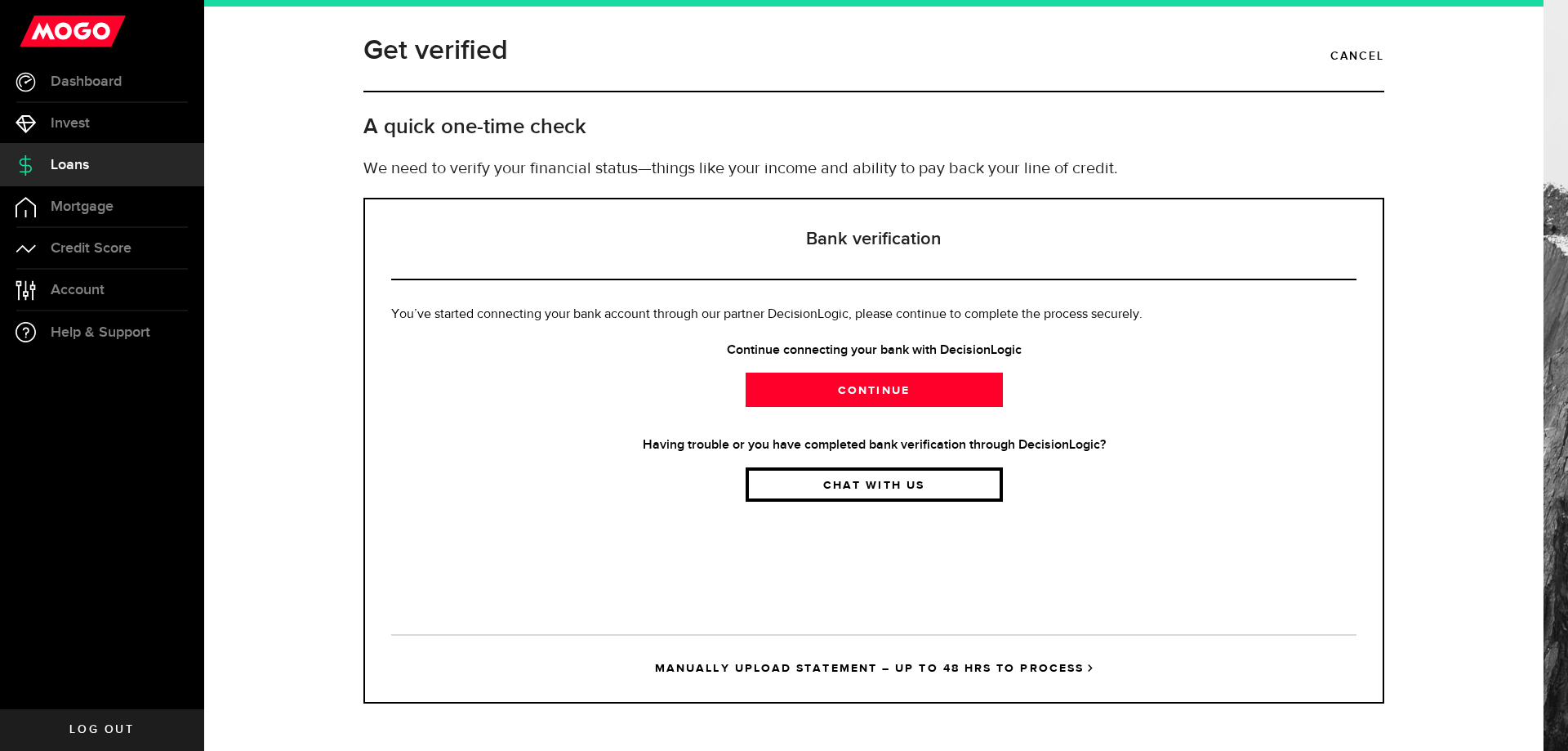
click at [899, 490] on link "Chat with us" at bounding box center [874, 484] width 257 height 34
click at [938, 490] on link "Chat with us" at bounding box center [874, 484] width 257 height 34
click at [926, 665] on link "MANUALLY UPLOAD STATEMENT – UP TO 48 HRS TO PROCESS" at bounding box center [874, 668] width 966 height 68
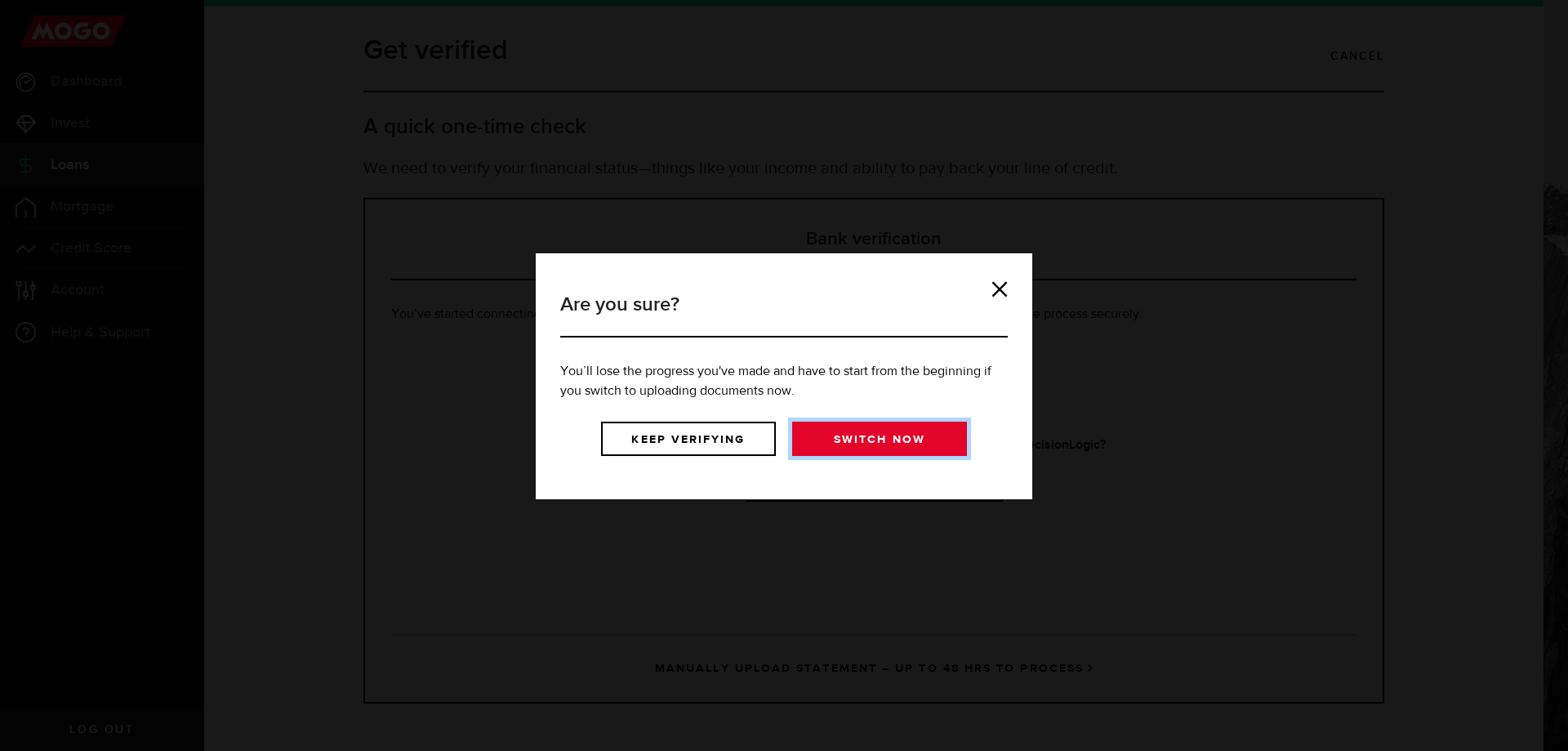
click at [838, 422] on link "Switch now" at bounding box center [879, 438] width 175 height 34
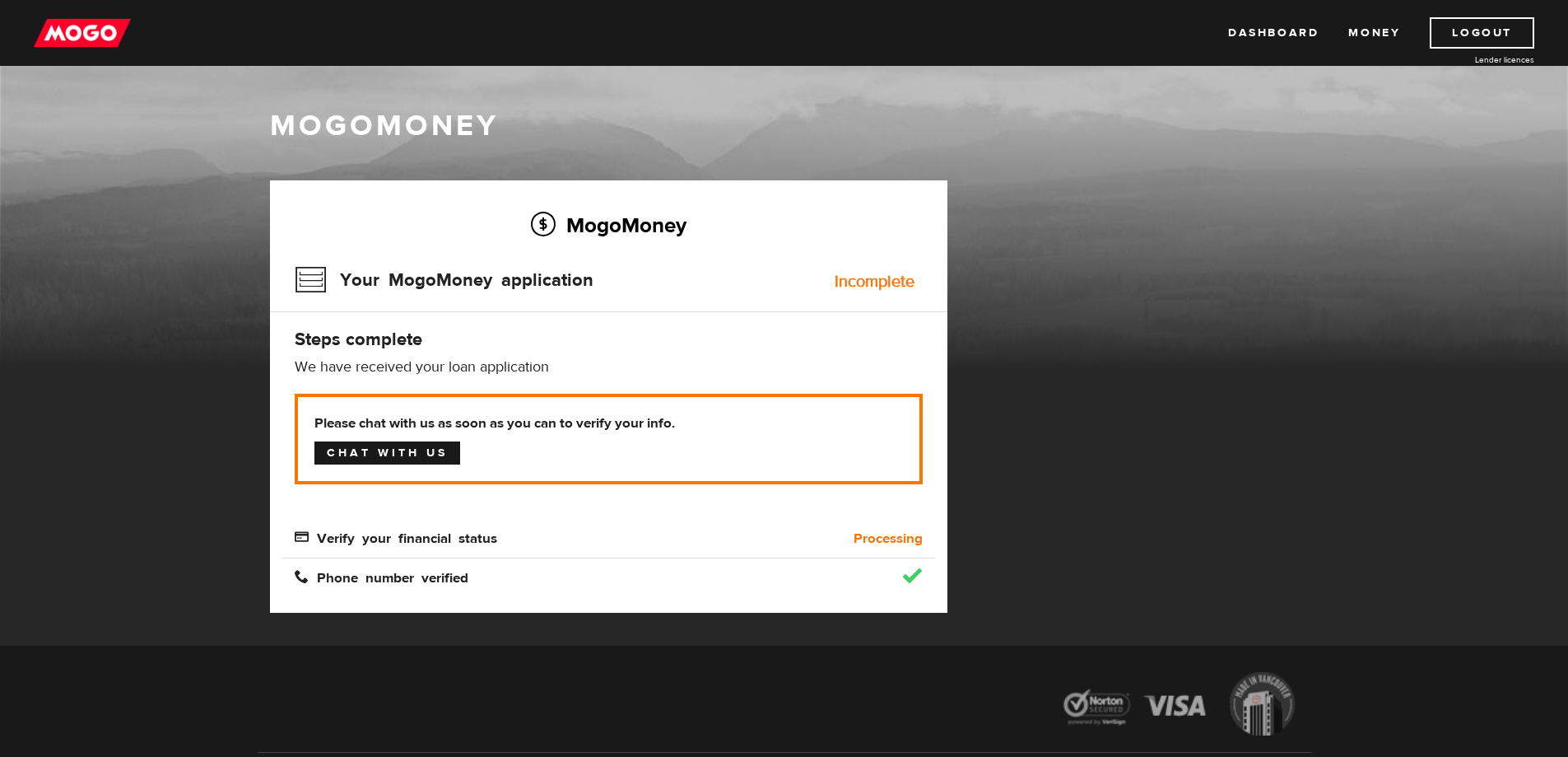
click at [440, 447] on link "Chat with us" at bounding box center [387, 453] width 145 height 23
click at [438, 450] on link "Chat with us" at bounding box center [387, 453] width 145 height 23
click at [426, 447] on link "Chat with us" at bounding box center [387, 453] width 145 height 23
click at [428, 450] on link "Chat with us" at bounding box center [387, 453] width 145 height 23
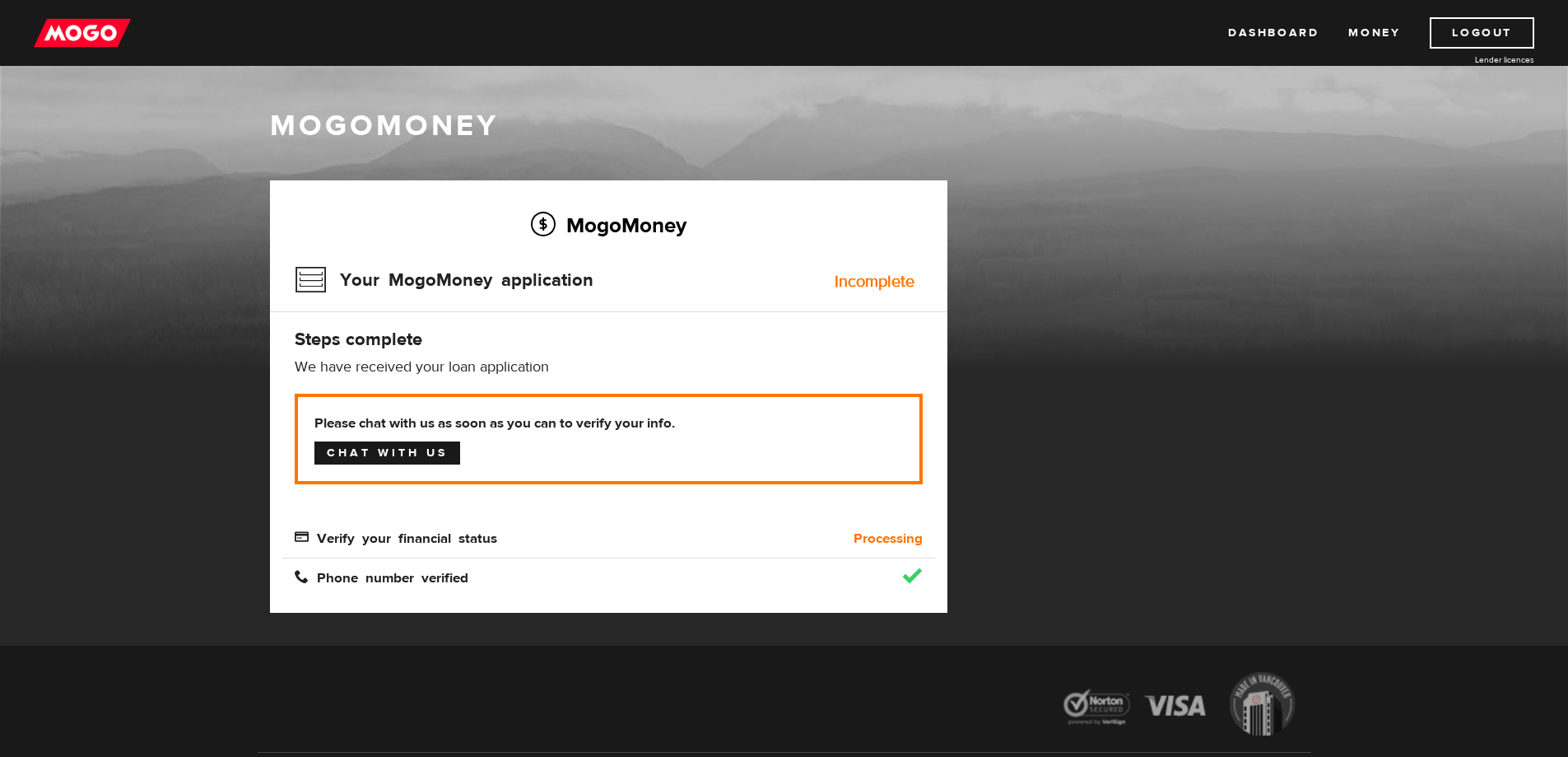
click at [429, 450] on link "Chat with us" at bounding box center [387, 453] width 145 height 23
click at [428, 450] on link "Chat with us" at bounding box center [387, 453] width 145 height 23
click at [414, 443] on link "Chat with us" at bounding box center [387, 453] width 145 height 23
click at [410, 447] on link "Chat with us" at bounding box center [387, 453] width 145 height 23
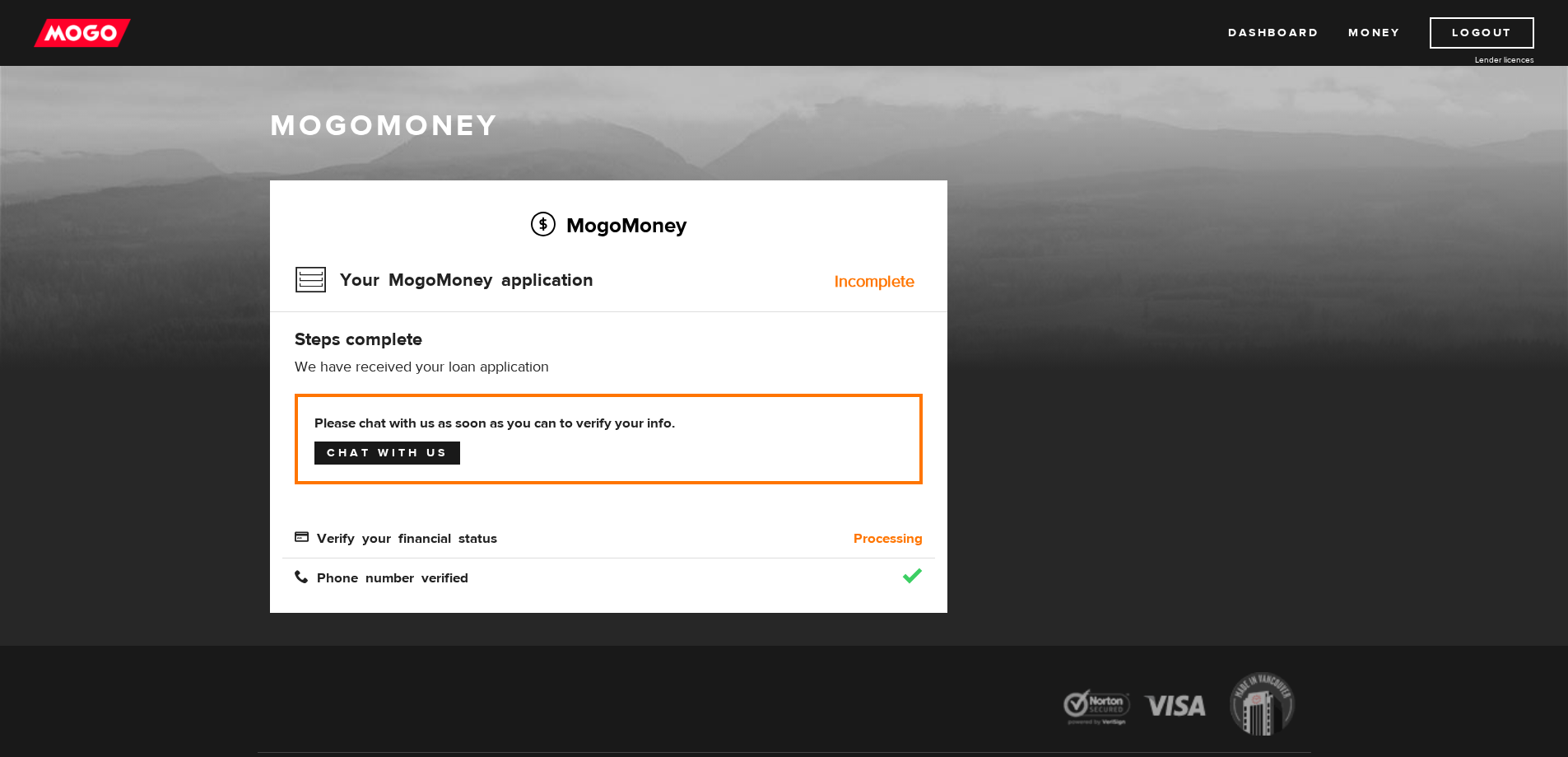
click at [410, 447] on link "Chat with us" at bounding box center [387, 453] width 145 height 23
click at [430, 459] on link "Chat with us" at bounding box center [387, 453] width 145 height 23
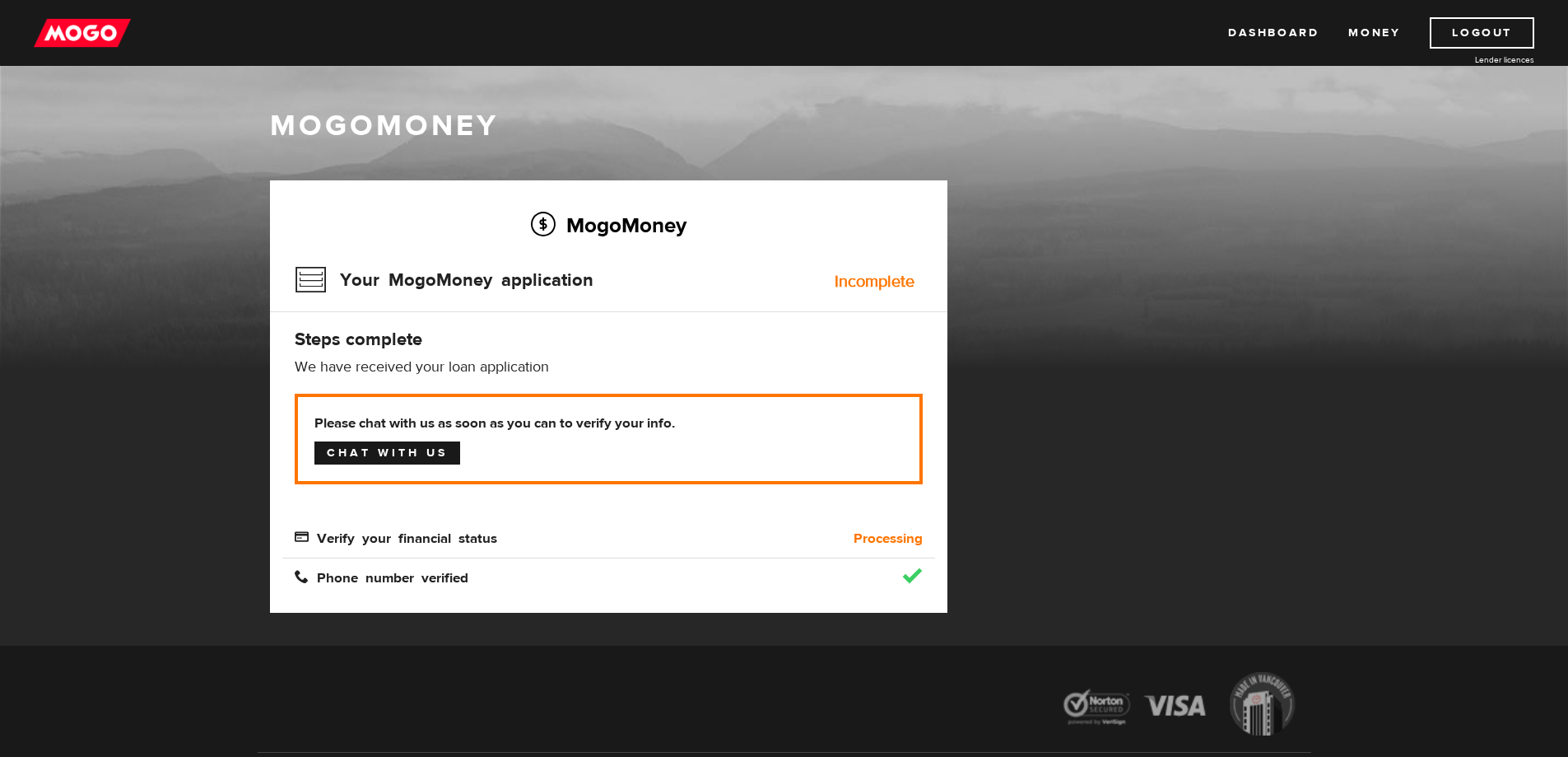
click at [422, 445] on link "Chat with us" at bounding box center [387, 453] width 145 height 23
click at [1300, 40] on link "Dashboard" at bounding box center [1273, 33] width 91 height 32
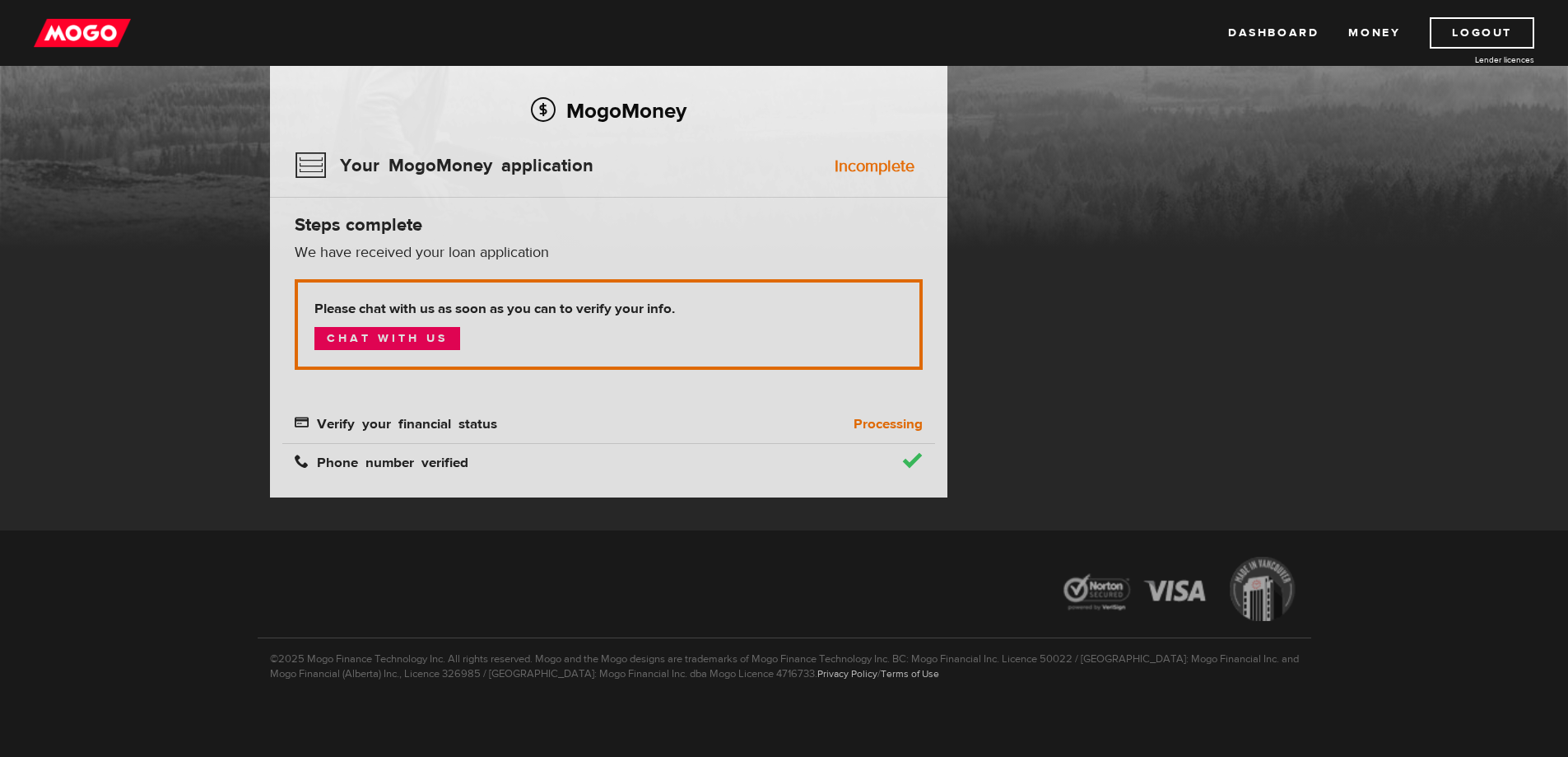
scroll to position [120, 0]
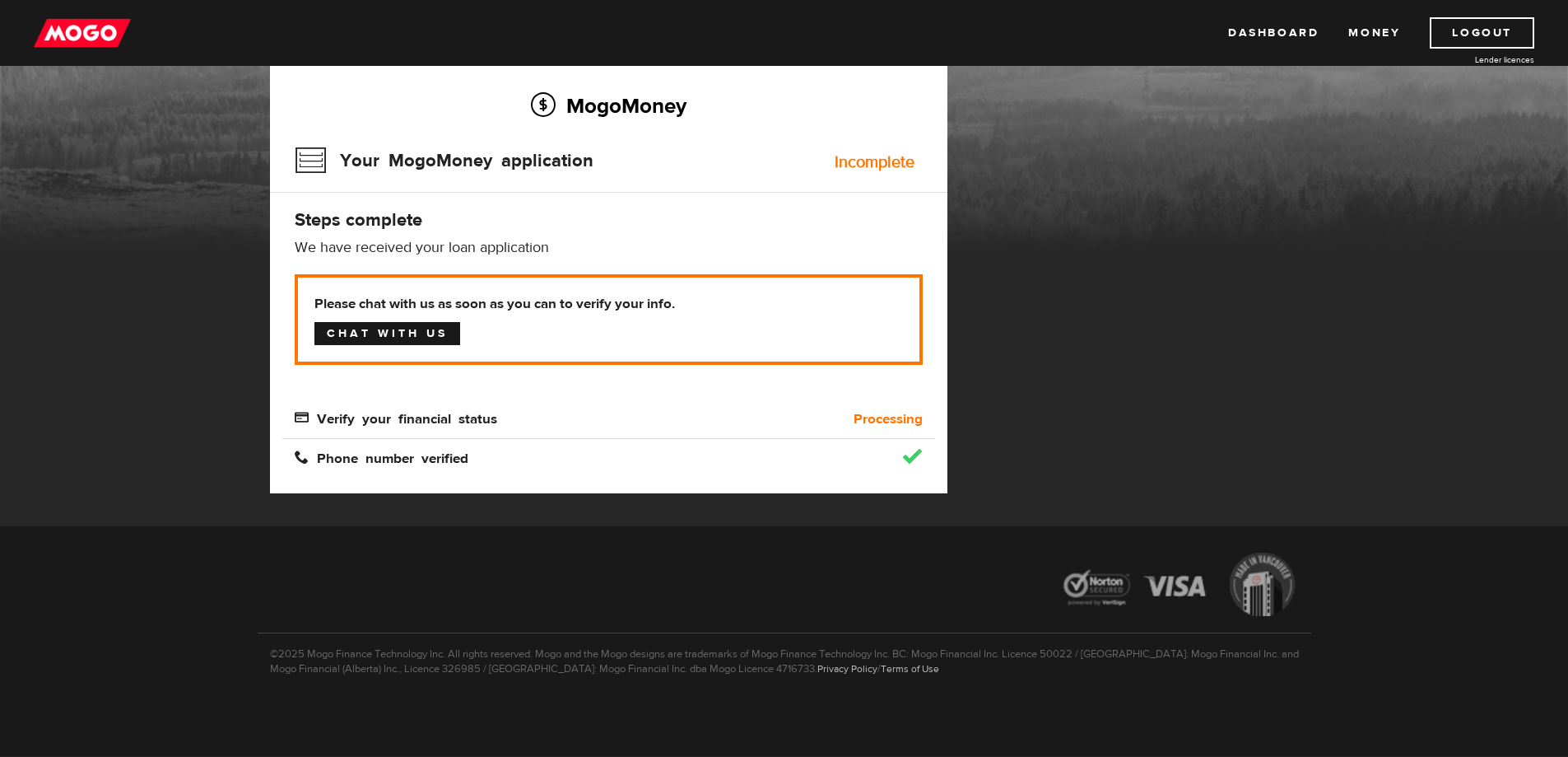
click at [440, 344] on link "Chat with us" at bounding box center [387, 333] width 145 height 23
click at [438, 328] on link "Chat with us" at bounding box center [387, 333] width 145 height 23
click at [425, 325] on link "Chat with us" at bounding box center [387, 333] width 145 height 23
click at [456, 341] on link "Chat with us" at bounding box center [387, 333] width 145 height 23
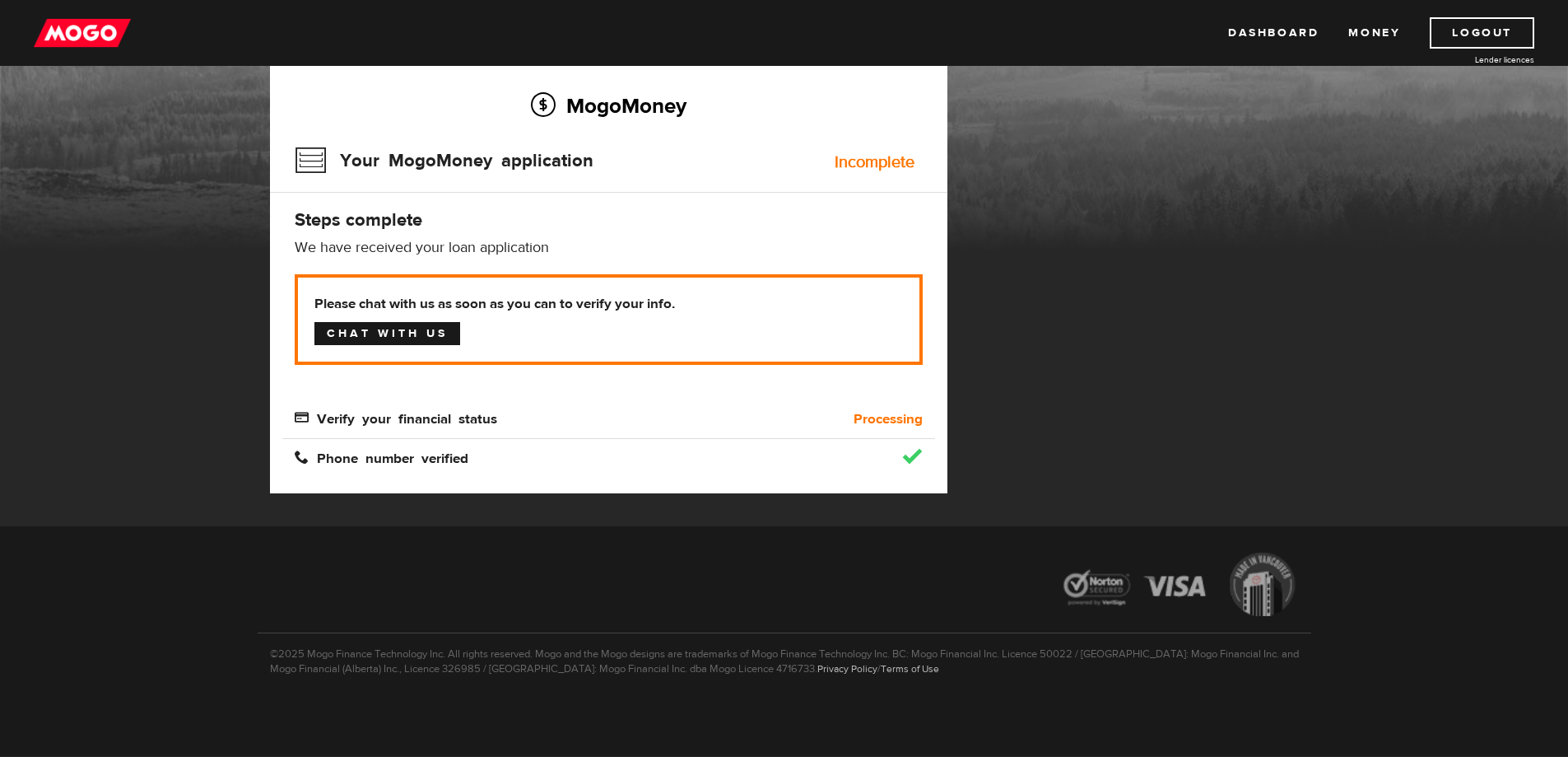
click at [456, 340] on link "Chat with us" at bounding box center [387, 333] width 145 height 23
click at [1363, 34] on link "Money" at bounding box center [1374, 33] width 52 height 32
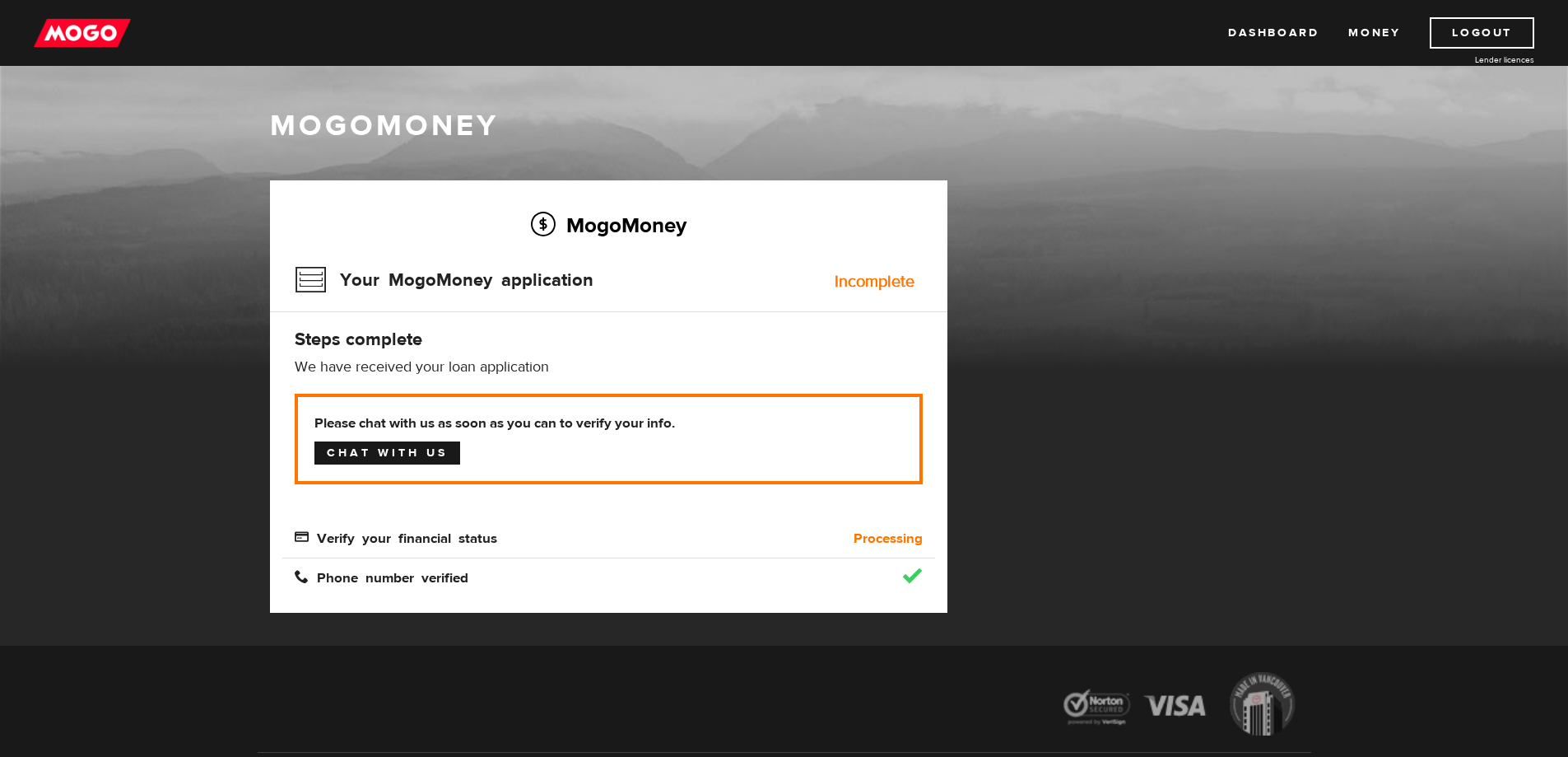
click at [445, 461] on link "Chat with us" at bounding box center [387, 453] width 145 height 23
click at [438, 449] on link "Chat with us" at bounding box center [387, 453] width 145 height 23
click at [438, 449] on link "Chat with us" at bounding box center [387, 453] width 145 height 23
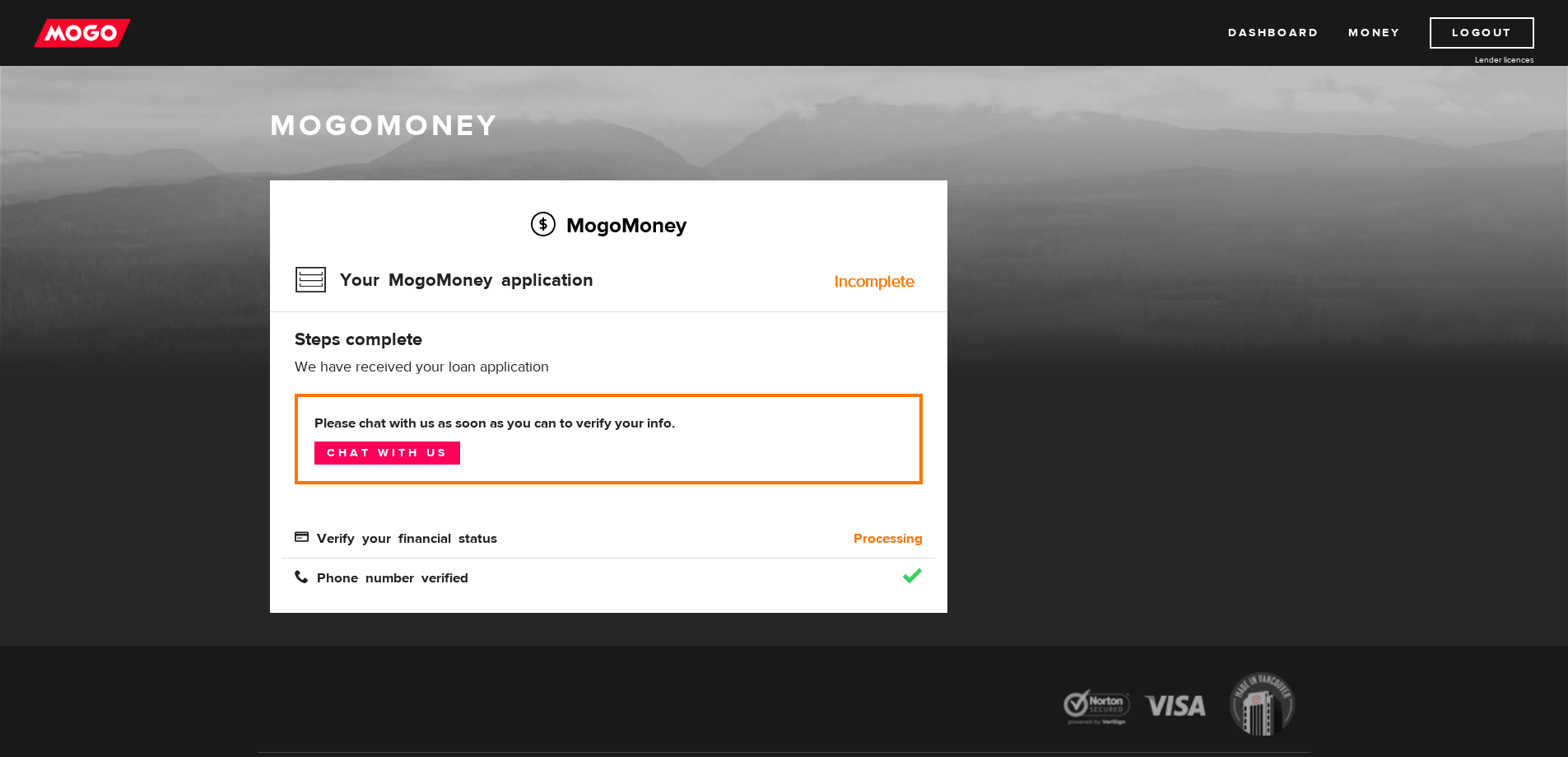
click at [103, 44] on img at bounding box center [82, 33] width 97 height 32
click at [423, 449] on link "Chat with us" at bounding box center [387, 453] width 145 height 23
click at [438, 451] on link "Chat with us" at bounding box center [387, 453] width 145 height 23
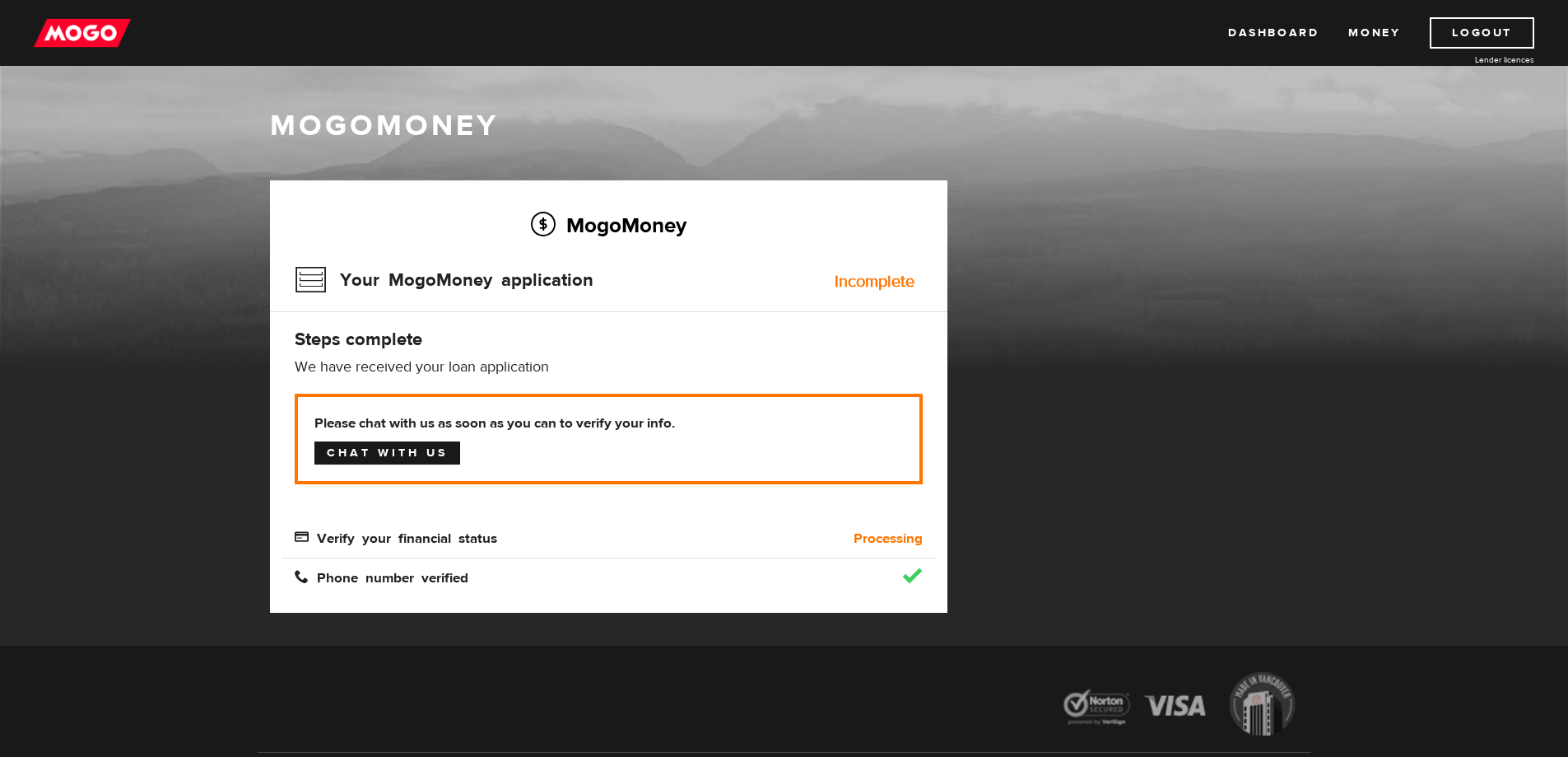
click at [438, 451] on link "Chat with us" at bounding box center [387, 453] width 145 height 23
click at [462, 539] on span "Verify your financial status" at bounding box center [396, 537] width 203 height 14
click at [433, 451] on link "Chat with us" at bounding box center [387, 453] width 145 height 23
click at [428, 453] on link "Chat with us" at bounding box center [387, 453] width 145 height 23
click at [63, 27] on img at bounding box center [82, 33] width 97 height 32
